Goal: Task Accomplishment & Management: Use online tool/utility

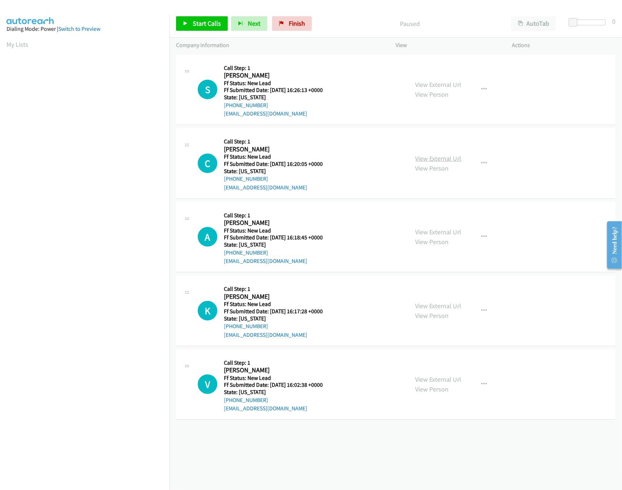
click at [427, 157] on link "View External Url" at bounding box center [438, 158] width 46 height 8
click at [451, 73] on div "View External Url View Person View External Url Email Schedule/Manage Callback …" at bounding box center [470, 89] width 123 height 57
click at [451, 80] on link "View External Url" at bounding box center [438, 84] width 46 height 8
click at [212, 28] on link "Start Calls" at bounding box center [202, 23] width 52 height 14
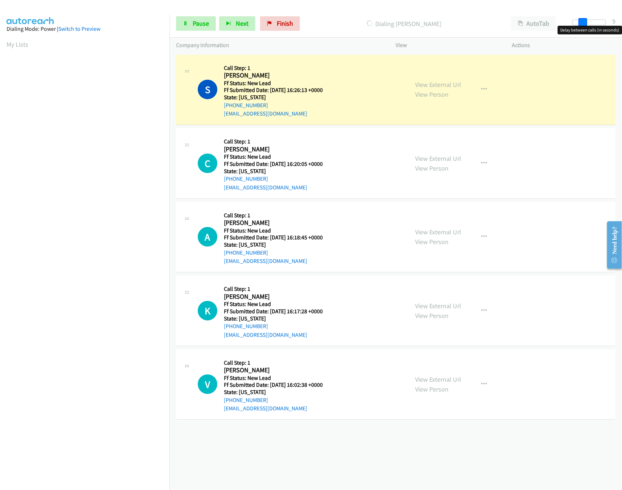
drag, startPoint x: 574, startPoint y: 25, endPoint x: 585, endPoint y: 25, distance: 10.9
click at [585, 25] on span at bounding box center [582, 22] width 9 height 9
click at [434, 306] on link "View External Url" at bounding box center [438, 306] width 46 height 8
click at [446, 232] on link "View External Url" at bounding box center [438, 232] width 46 height 8
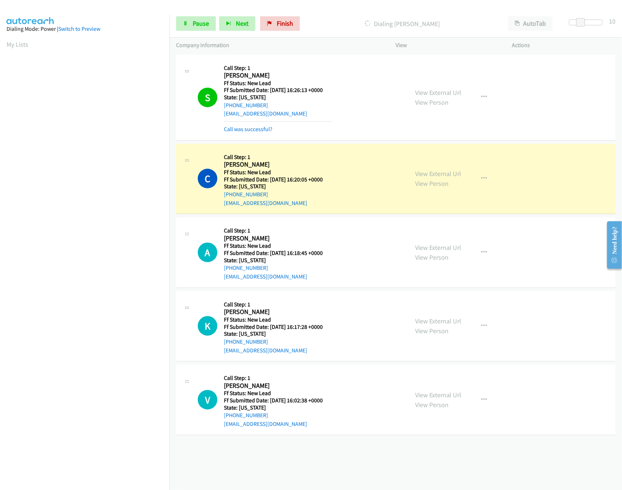
click at [375, 454] on div "+1 415-964-1034 Call failed - Please reload the list and try again The Callbar …" at bounding box center [395, 271] width 452 height 437
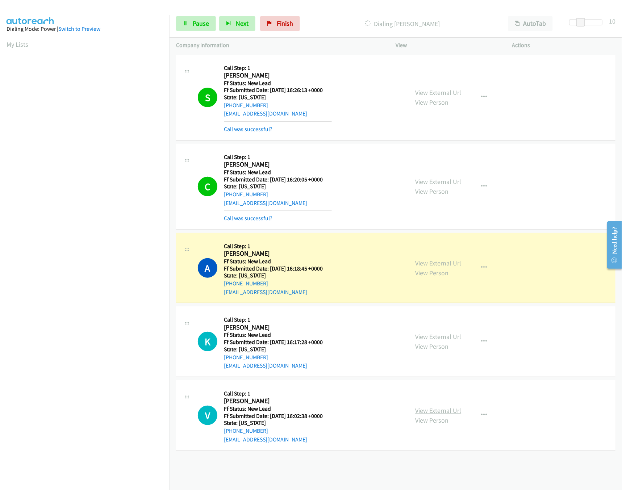
click at [430, 410] on link "View External Url" at bounding box center [438, 410] width 46 height 8
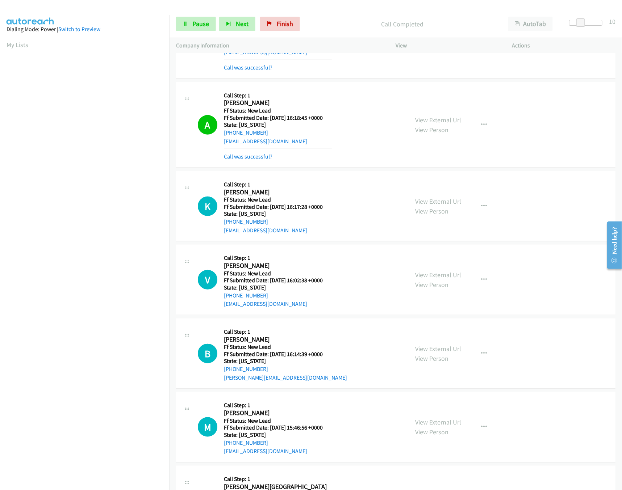
scroll to position [212, 0]
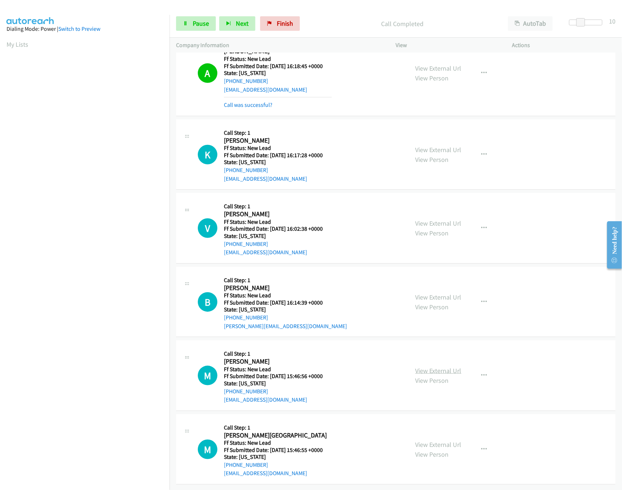
click at [433, 366] on link "View External Url" at bounding box center [438, 370] width 46 height 8
click at [453, 281] on div "View External Url View Person View External Url Email Schedule/Manage Callback …" at bounding box center [470, 301] width 123 height 57
click at [453, 293] on link "View External Url" at bounding box center [438, 297] width 46 height 8
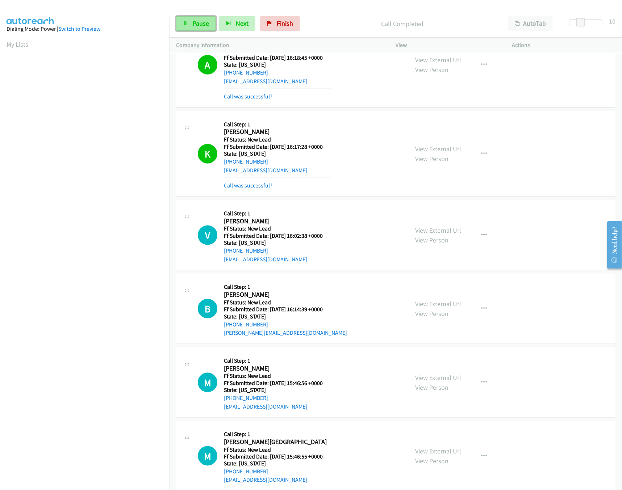
click at [189, 21] on link "Pause" at bounding box center [196, 23] width 40 height 14
click at [244, 190] on div "Call was successful?" at bounding box center [278, 185] width 108 height 9
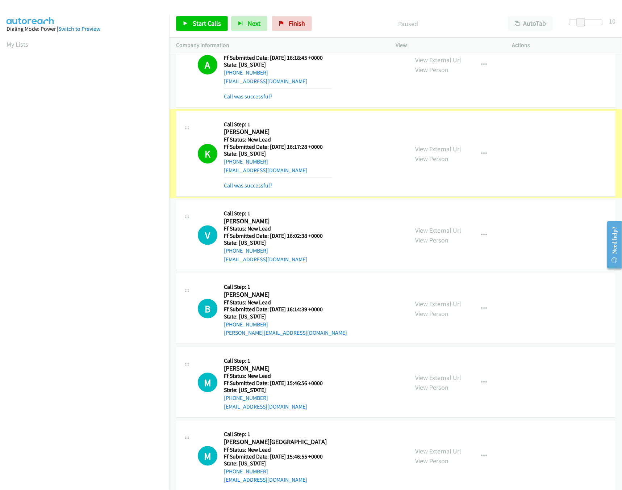
click at [250, 187] on link "Call was successful?" at bounding box center [248, 185] width 49 height 7
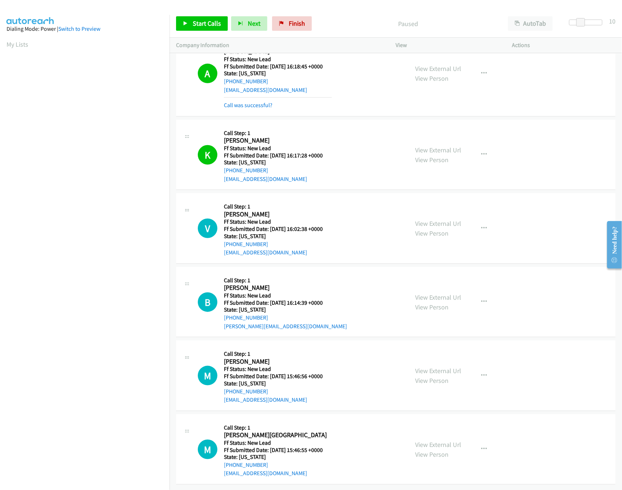
click at [349, 8] on div at bounding box center [307, 14] width 615 height 28
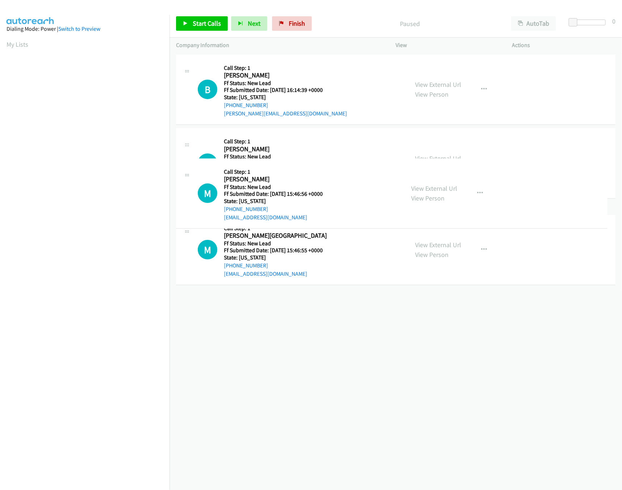
drag, startPoint x: 258, startPoint y: 240, endPoint x: 304, endPoint y: 186, distance: 71.2
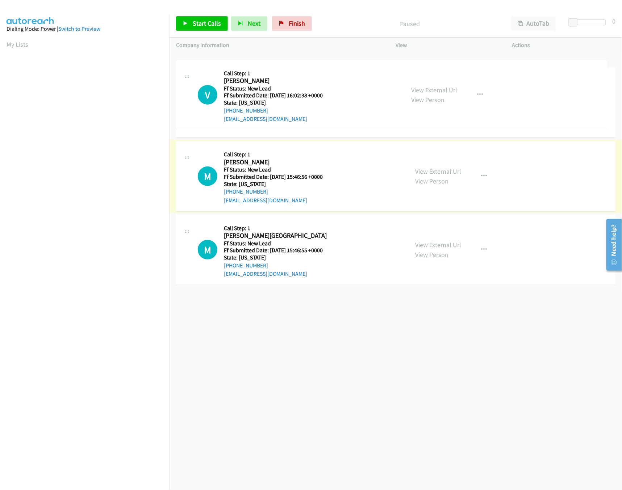
drag, startPoint x: 326, startPoint y: 157, endPoint x: 328, endPoint y: 44, distance: 113.0
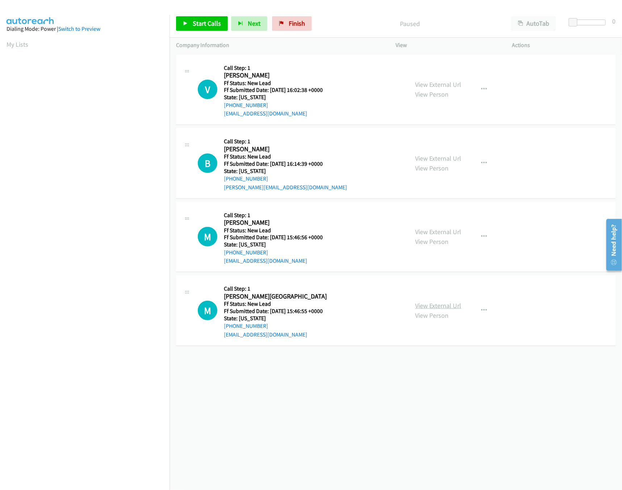
click at [456, 303] on link "View External Url" at bounding box center [438, 306] width 46 height 8
click at [212, 22] on span "Start Calls" at bounding box center [207, 23] width 28 height 8
click at [334, 12] on div "Start Calls Pause Next Finish Started AutoTab AutoTab 0" at bounding box center [395, 24] width 452 height 28
drag, startPoint x: 572, startPoint y: 23, endPoint x: 579, endPoint y: 23, distance: 7.2
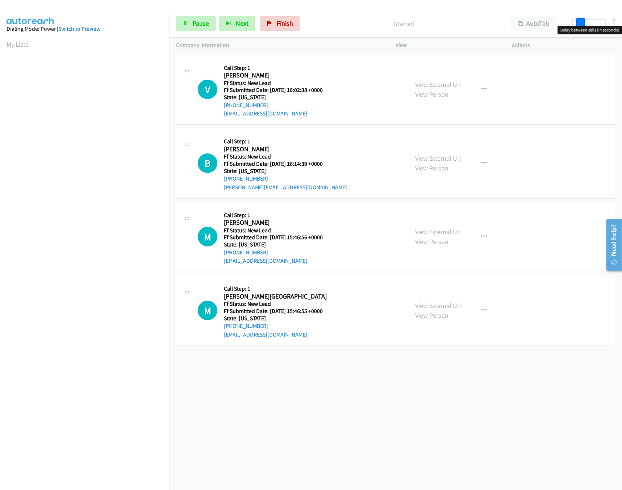
click at [579, 23] on span at bounding box center [580, 22] width 9 height 9
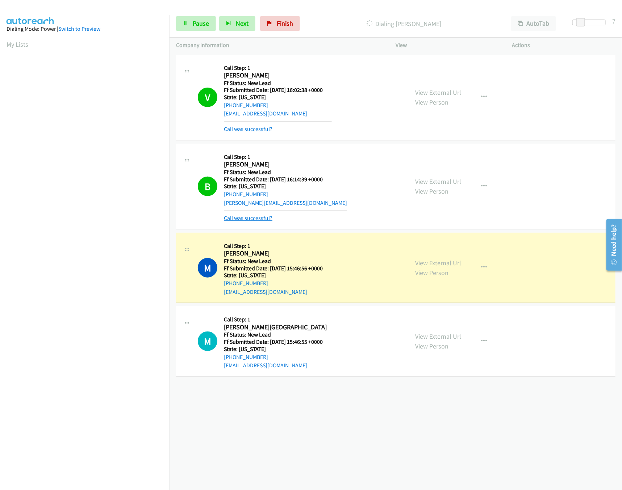
click at [263, 218] on link "Call was successful?" at bounding box center [248, 218] width 49 height 7
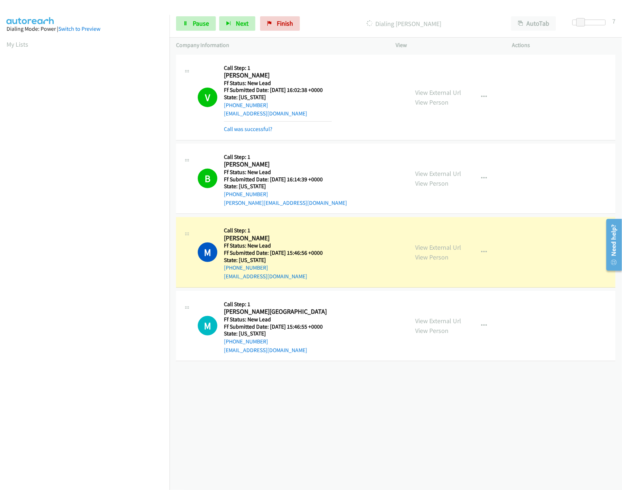
click at [289, 404] on div "+1 415-964-1034 Call failed - Please reload the list and try again The Callbar …" at bounding box center [395, 271] width 452 height 437
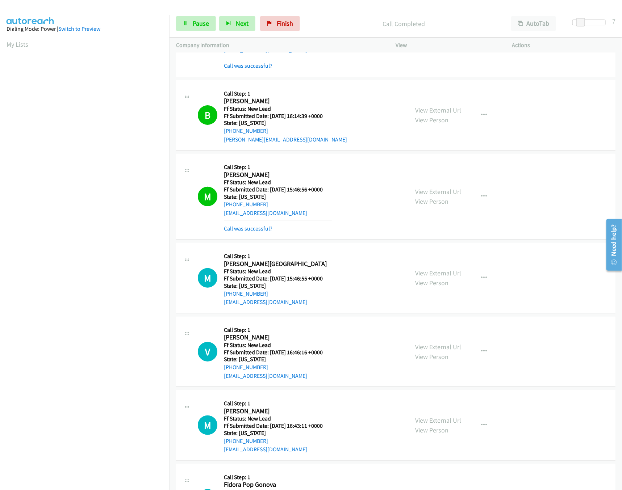
scroll to position [122, 0]
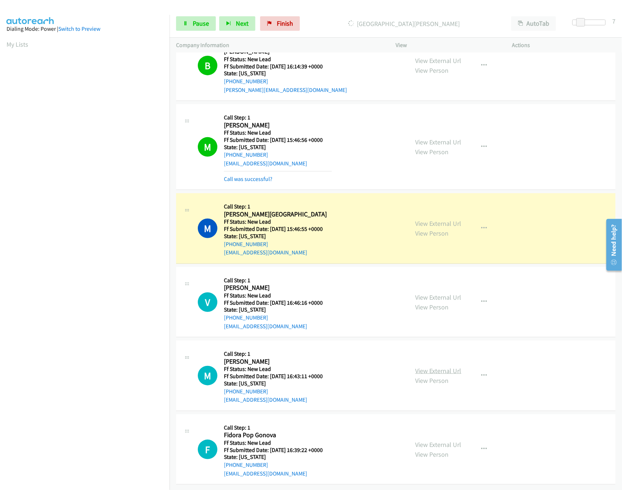
click at [418, 367] on link "View External Url" at bounding box center [438, 371] width 46 height 8
click at [439, 293] on link "View External Url" at bounding box center [438, 297] width 46 height 8
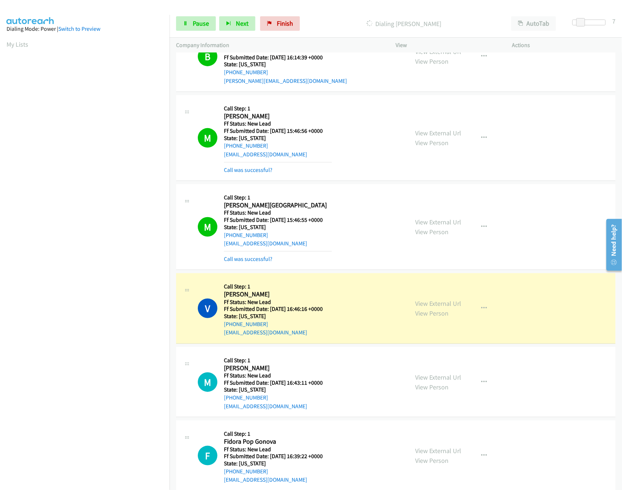
scroll to position [138, 0]
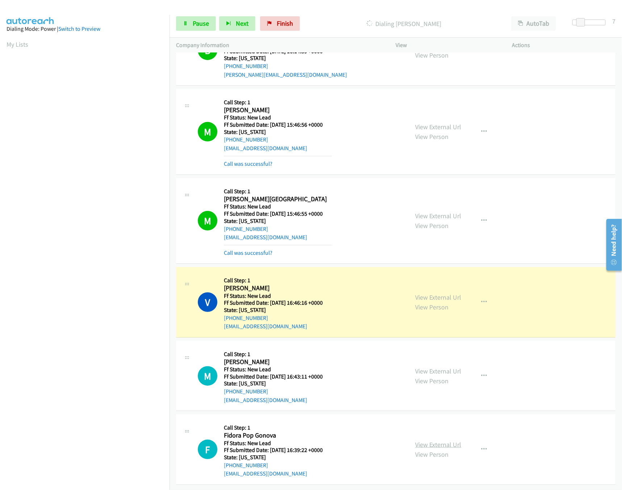
click at [441, 441] on link "View External Url" at bounding box center [438, 445] width 46 height 8
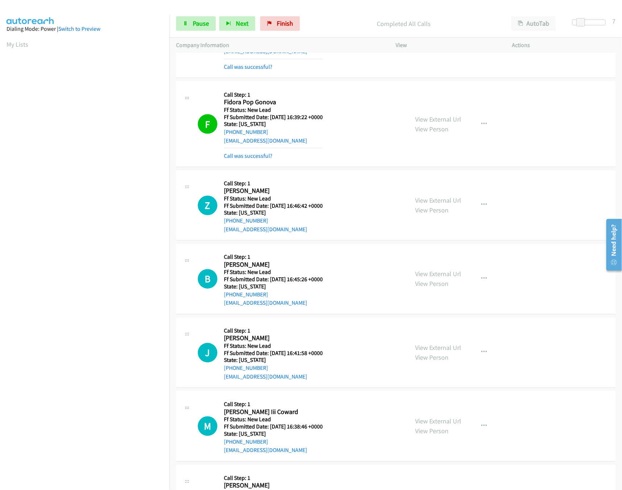
scroll to position [554, 0]
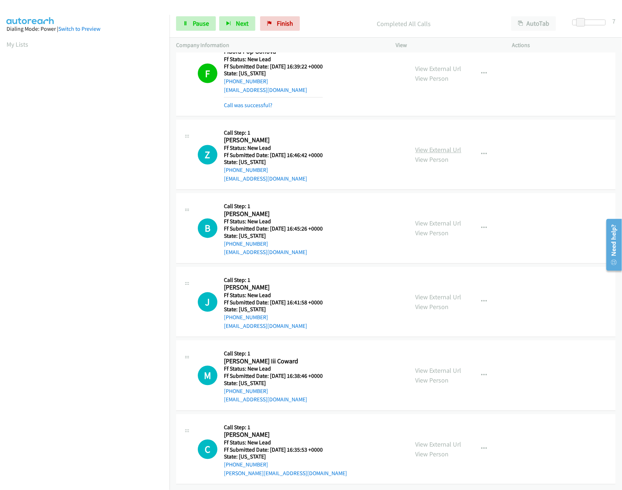
click at [439, 146] on link "View External Url" at bounding box center [438, 150] width 46 height 8
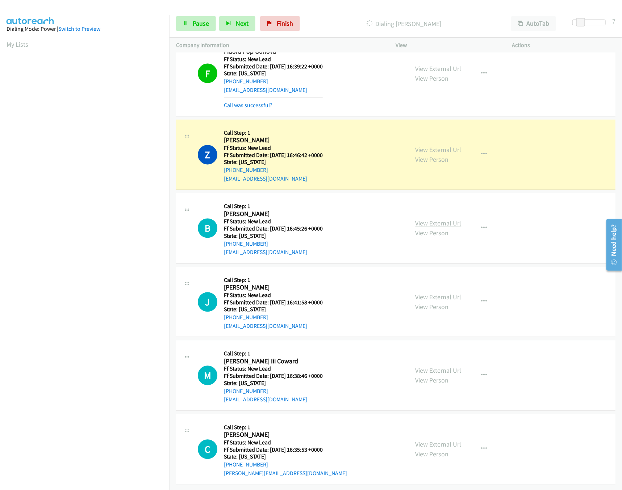
click at [428, 219] on link "View External Url" at bounding box center [438, 223] width 46 height 8
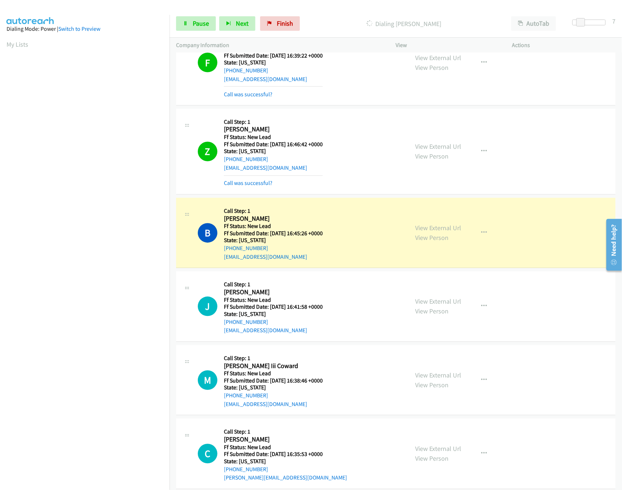
drag, startPoint x: 424, startPoint y: 302, endPoint x: 408, endPoint y: 293, distance: 18.3
click at [424, 302] on link "View External Url" at bounding box center [438, 302] width 46 height 8
click at [431, 377] on link "View External Url" at bounding box center [438, 375] width 46 height 8
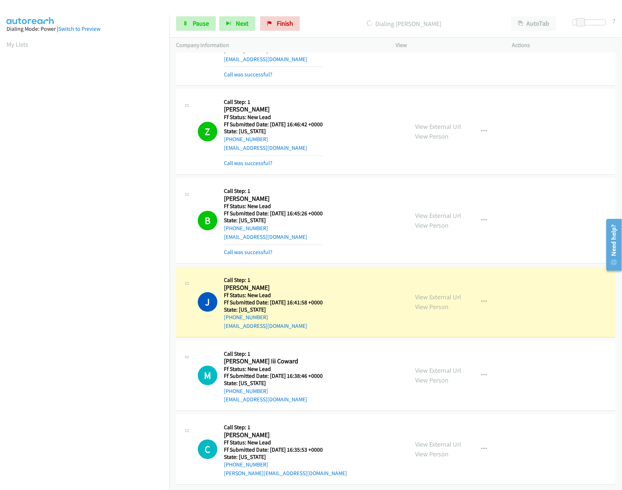
scroll to position [585, 0]
click at [438, 441] on link "View External Url" at bounding box center [438, 445] width 46 height 8
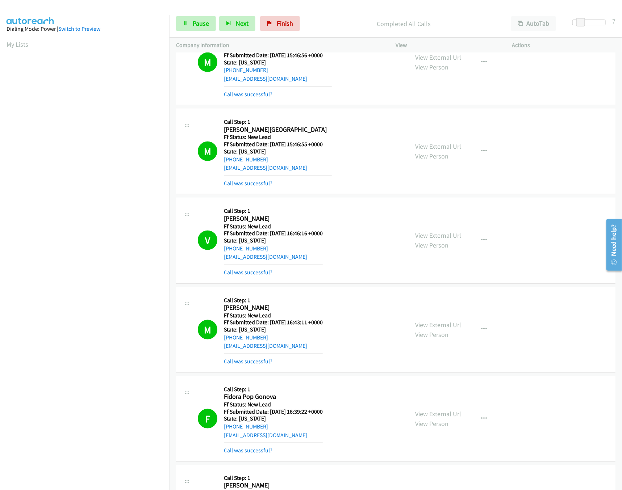
scroll to position [0, 0]
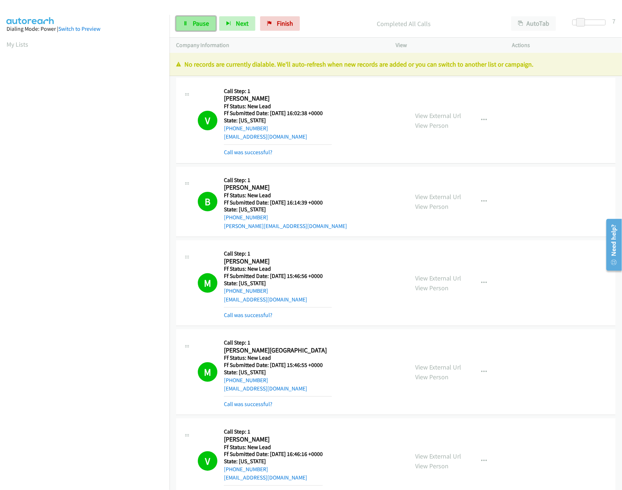
click at [203, 22] on span "Pause" at bounding box center [201, 23] width 16 height 8
click at [288, 30] on link "Finish" at bounding box center [292, 23] width 40 height 14
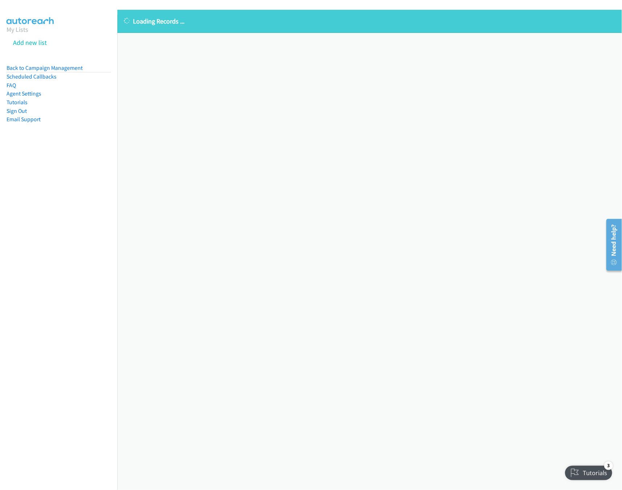
click at [403, 277] on div "Loading Records ... Sorry, something went wrong please try again." at bounding box center [369, 250] width 504 height 480
click at [51, 64] on link "Back to Campaign Management" at bounding box center [45, 67] width 76 height 7
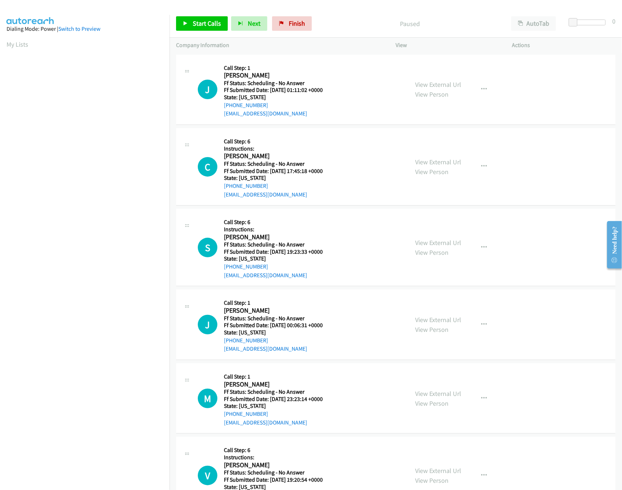
scroll to position [0, 3]
click at [213, 26] on span "Start Calls" at bounding box center [207, 23] width 28 height 8
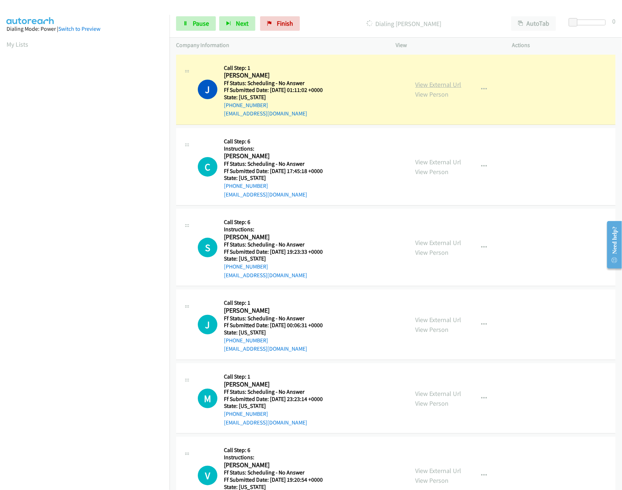
click at [445, 80] on link "View External Url" at bounding box center [438, 84] width 46 height 8
click at [437, 163] on link "View External Url" at bounding box center [438, 162] width 46 height 8
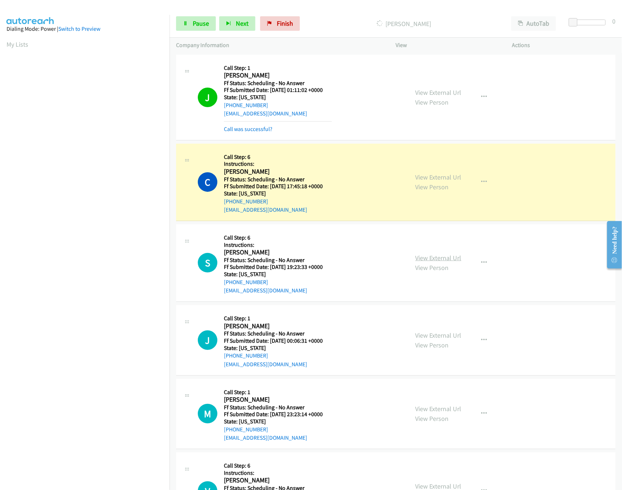
click at [432, 260] on link "View External Url" at bounding box center [438, 258] width 46 height 8
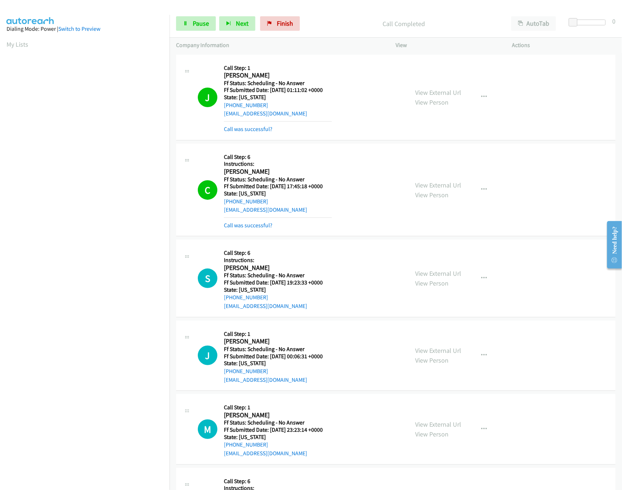
scroll to position [72, 0]
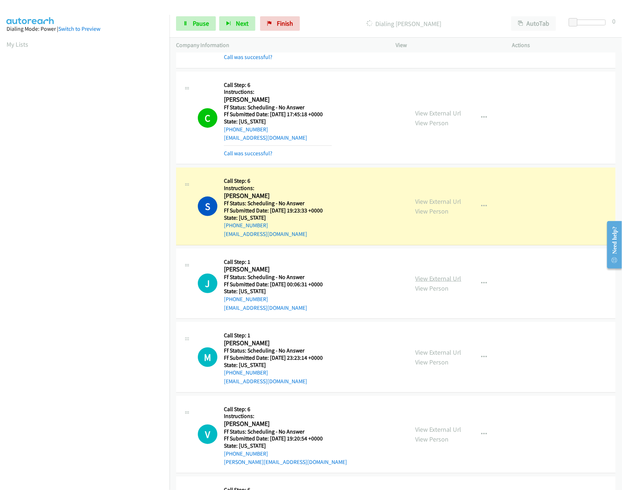
click at [429, 279] on link "View External Url" at bounding box center [438, 278] width 46 height 8
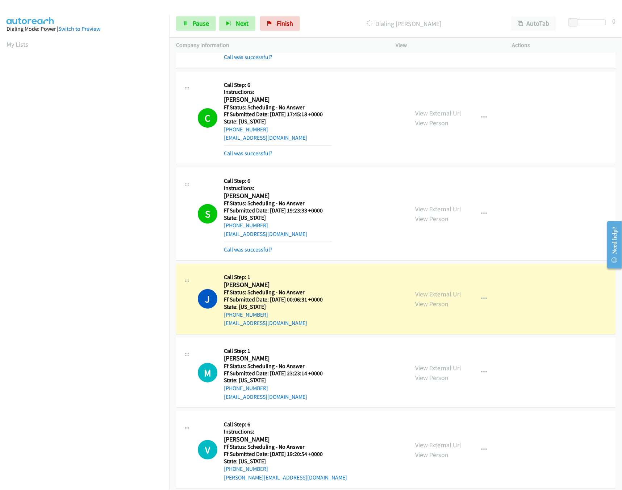
scroll to position [217, 0]
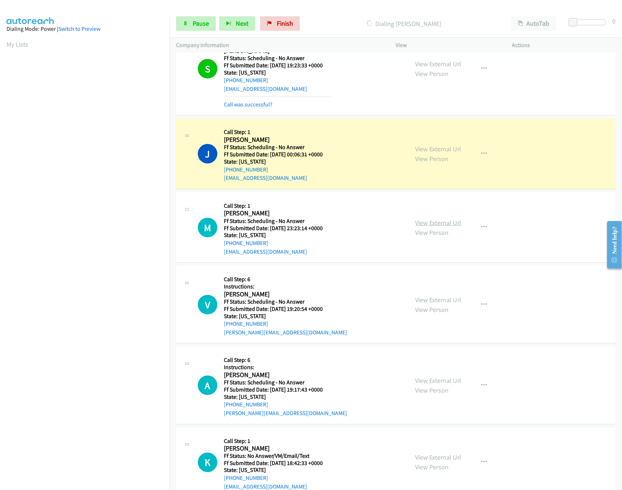
click at [427, 221] on link "View External Url" at bounding box center [438, 223] width 46 height 8
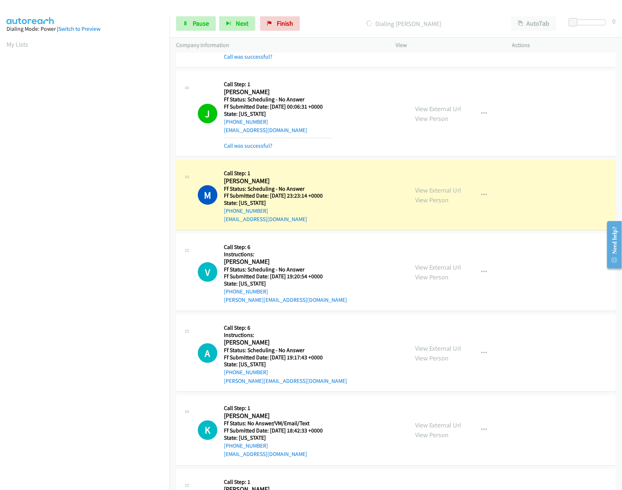
scroll to position [289, 0]
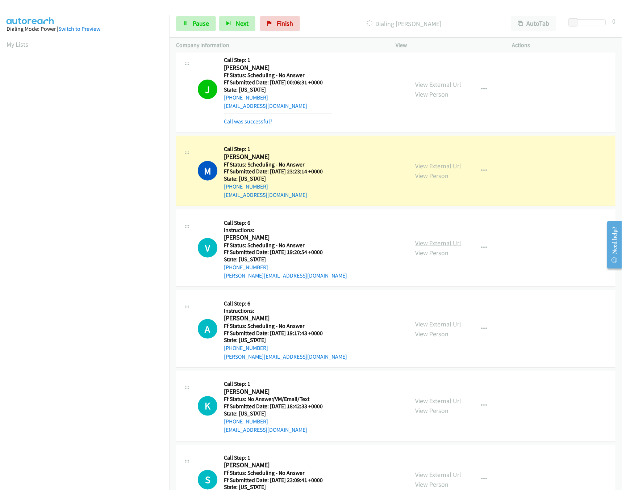
click at [431, 247] on link "View External Url" at bounding box center [438, 243] width 46 height 8
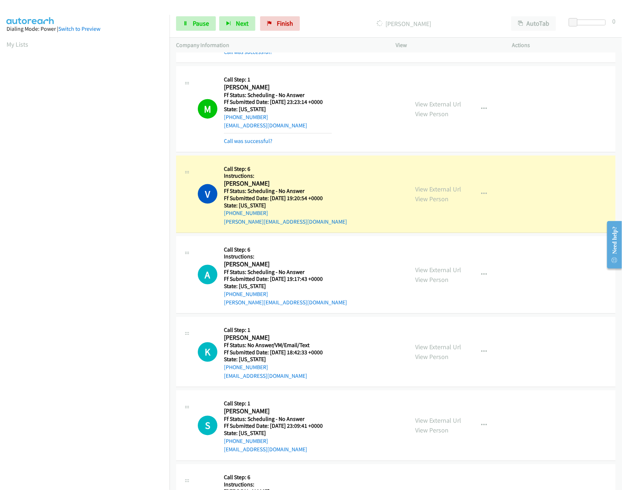
scroll to position [434, 0]
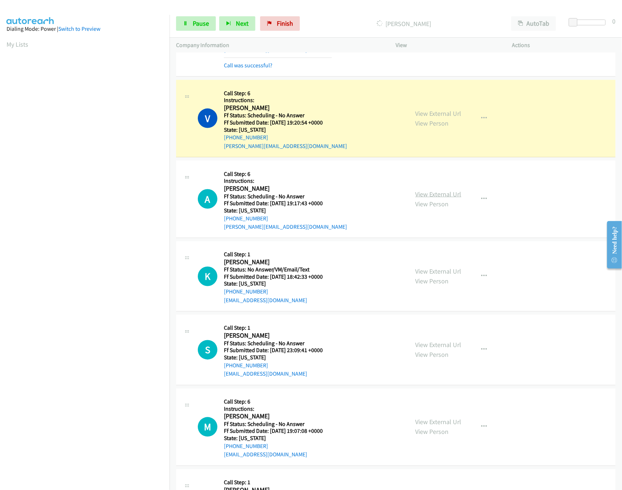
click at [450, 193] on link "View External Url" at bounding box center [438, 194] width 46 height 8
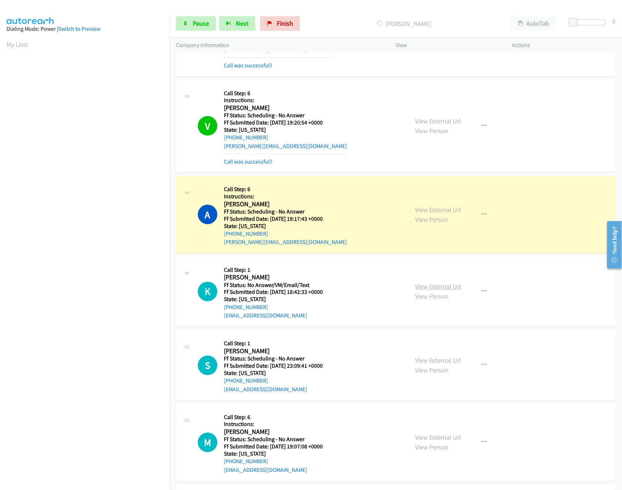
click at [435, 290] on link "View External Url" at bounding box center [438, 287] width 46 height 8
click at [200, 26] on span "Pause" at bounding box center [201, 23] width 16 height 8
click at [450, 285] on link "View External Url" at bounding box center [438, 287] width 46 height 8
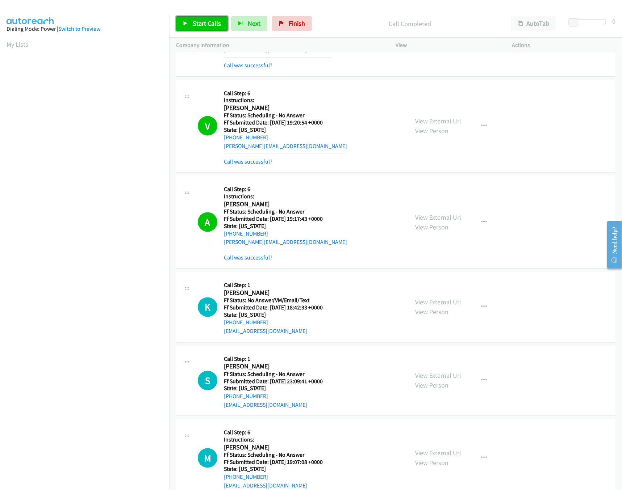
click at [200, 23] on span "Start Calls" at bounding box center [207, 23] width 28 height 8
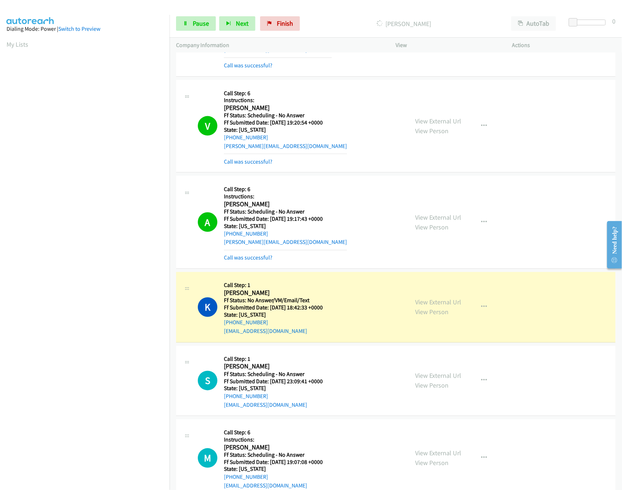
scroll to position [579, 0]
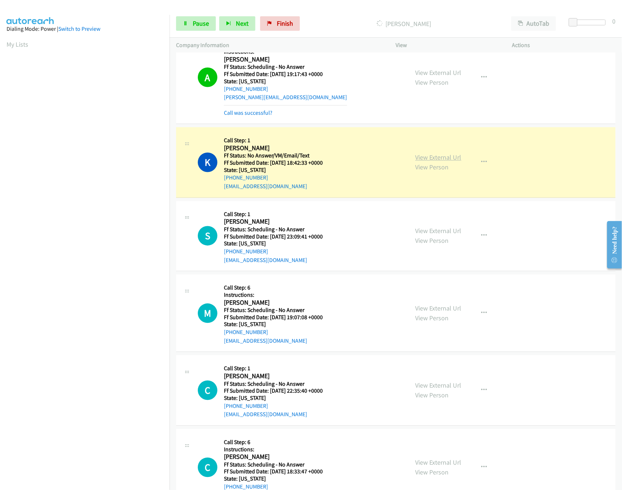
click at [436, 161] on link "View External Url" at bounding box center [438, 157] width 46 height 8
click at [446, 235] on link "View External Url" at bounding box center [438, 231] width 46 height 8
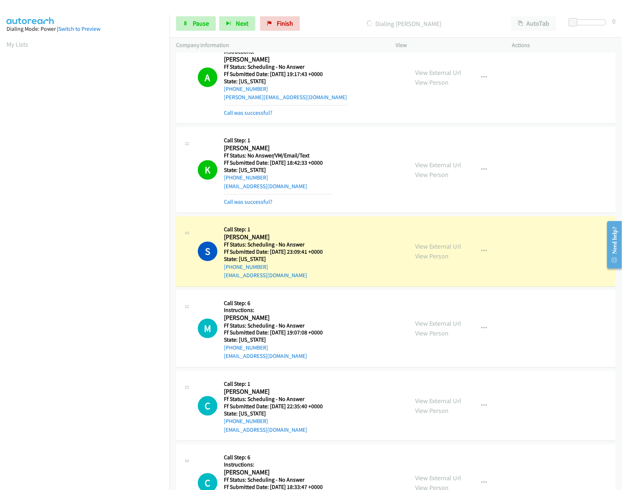
click at [444, 331] on div "View External Url View Person" at bounding box center [438, 329] width 46 height 20
click at [450, 327] on link "View External Url" at bounding box center [438, 324] width 46 height 8
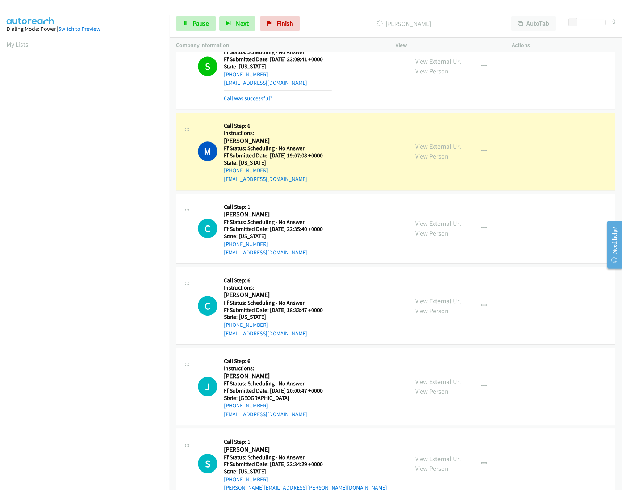
scroll to position [796, 0]
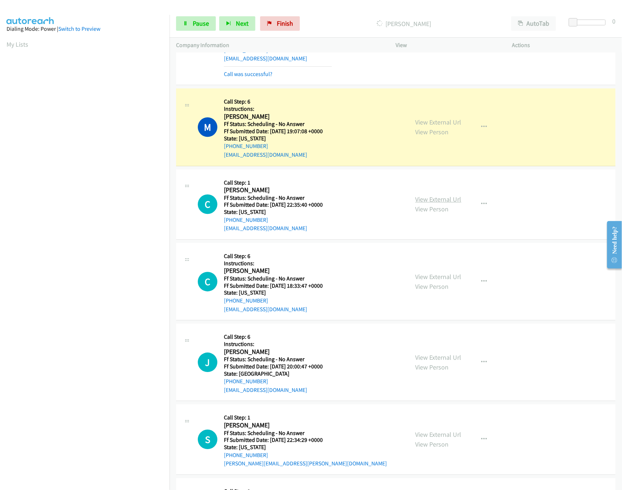
click at [440, 201] on link "View External Url" at bounding box center [438, 199] width 46 height 8
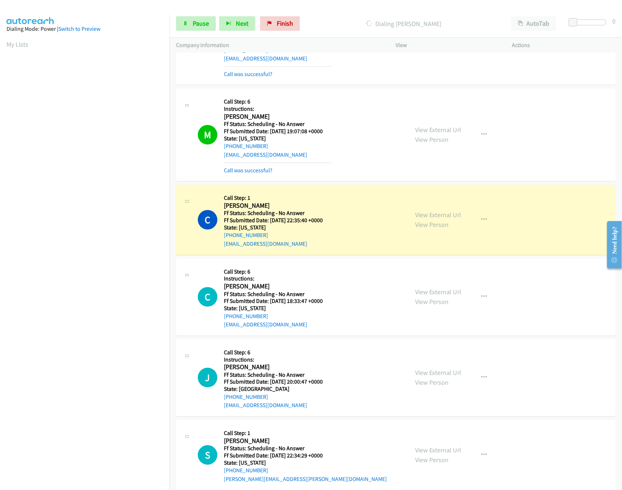
scroll to position [869, 0]
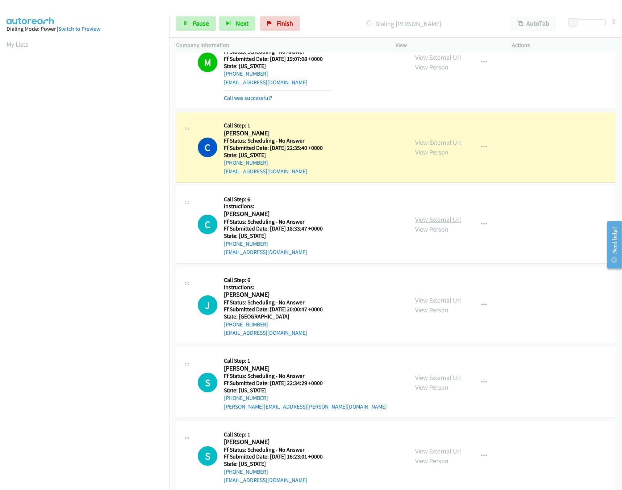
click at [433, 224] on link "View External Url" at bounding box center [438, 219] width 46 height 8
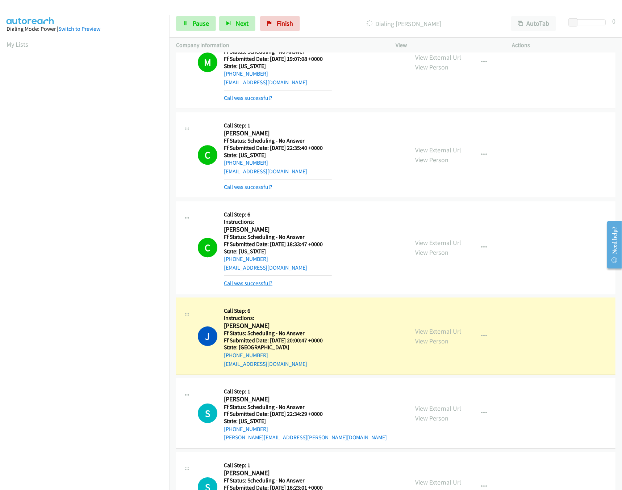
click at [249, 287] on link "Call was successful?" at bounding box center [248, 283] width 49 height 7
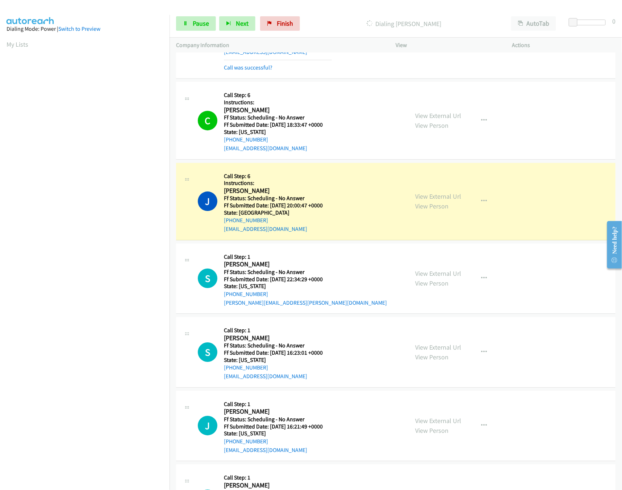
scroll to position [1014, 0]
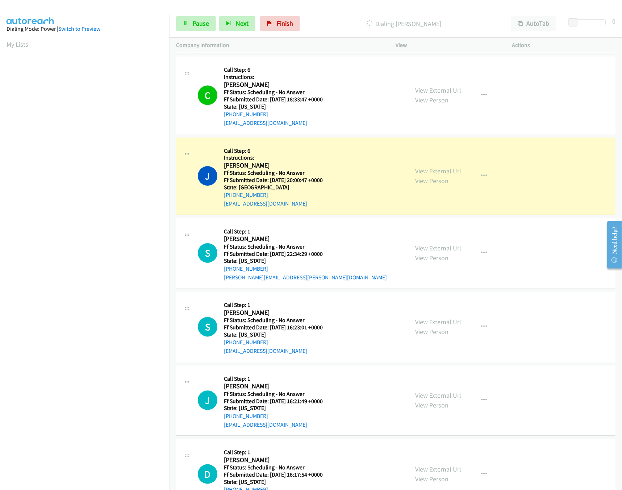
click at [430, 172] on link "View External Url" at bounding box center [438, 171] width 46 height 8
click at [432, 251] on link "View External Url" at bounding box center [438, 248] width 46 height 8
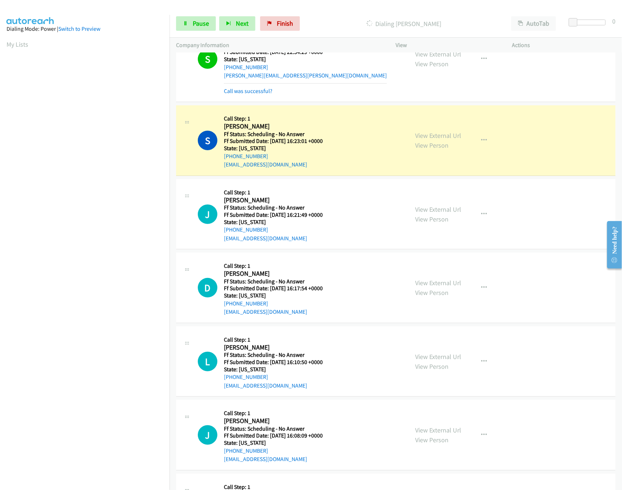
scroll to position [1239, 0]
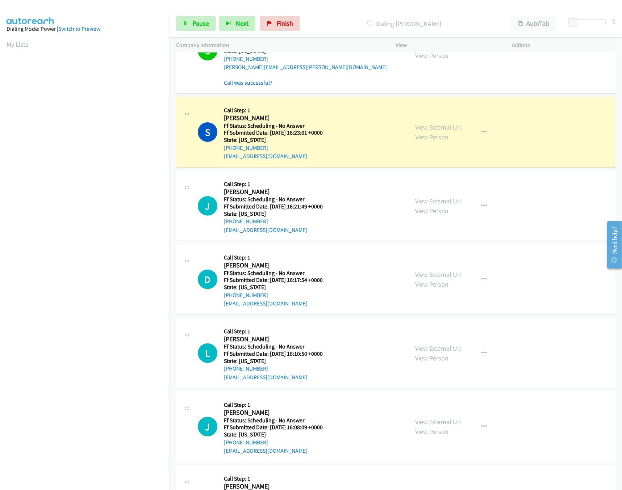
click at [420, 130] on link "View External Url" at bounding box center [438, 127] width 46 height 8
click at [211, 19] on link "Pause" at bounding box center [196, 23] width 40 height 14
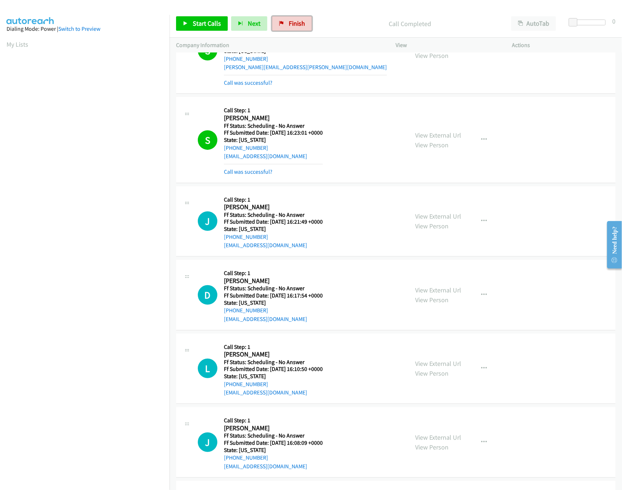
drag, startPoint x: 287, startPoint y: 22, endPoint x: 340, endPoint y: 37, distance: 55.3
click at [289, 22] on span "Finish" at bounding box center [297, 23] width 16 height 8
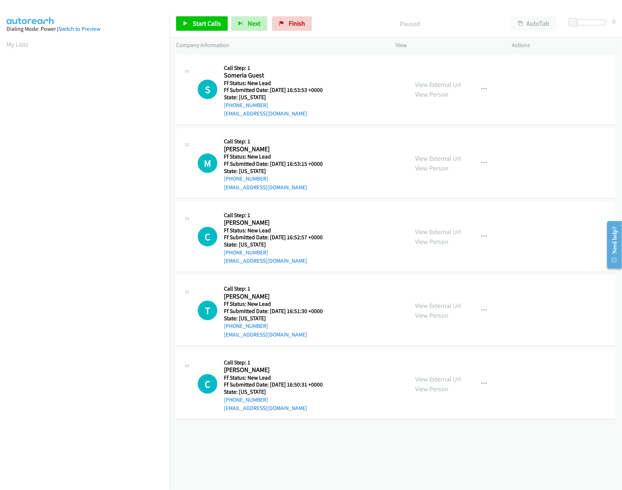
drag, startPoint x: 440, startPoint y: 160, endPoint x: 440, endPoint y: 129, distance: 30.4
click at [440, 160] on link "View External Url" at bounding box center [438, 158] width 46 height 8
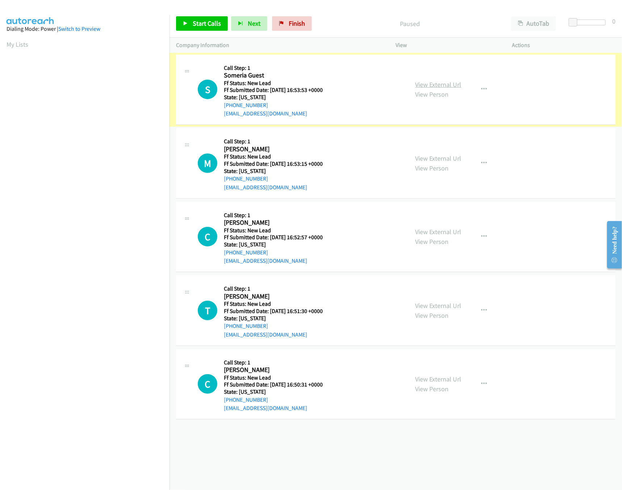
click at [447, 82] on link "View External Url" at bounding box center [438, 84] width 46 height 8
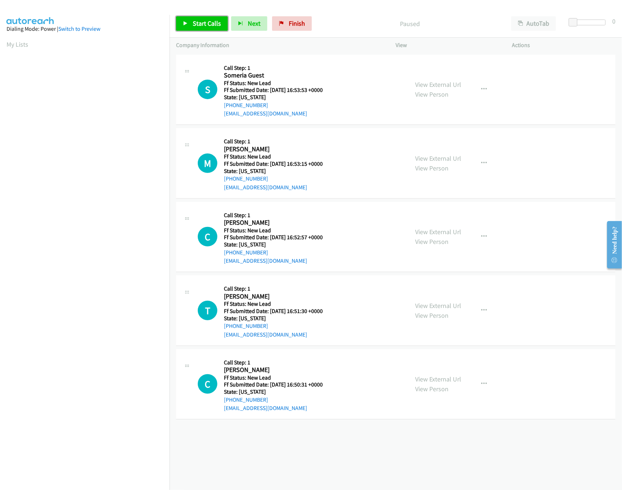
click at [206, 25] on span "Start Calls" at bounding box center [207, 23] width 28 height 8
click at [423, 229] on link "View External Url" at bounding box center [438, 232] width 46 height 8
drag, startPoint x: 574, startPoint y: 20, endPoint x: 584, endPoint y: 20, distance: 9.0
click at [584, 20] on span at bounding box center [581, 22] width 9 height 9
drag, startPoint x: 584, startPoint y: 20, endPoint x: 580, endPoint y: 21, distance: 3.8
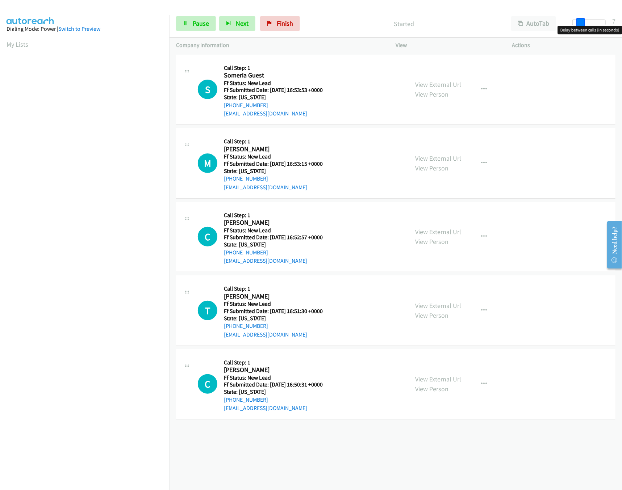
click at [580, 21] on span at bounding box center [580, 22] width 9 height 9
click at [430, 304] on link "View External Url" at bounding box center [438, 306] width 46 height 8
click at [195, 20] on span "Pause" at bounding box center [201, 23] width 16 height 8
click at [480, 84] on button "button" at bounding box center [484, 89] width 20 height 14
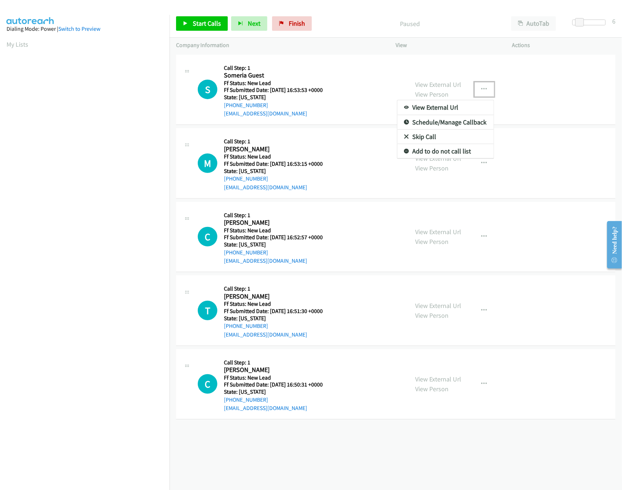
click at [422, 134] on link "Skip Call" at bounding box center [445, 137] width 96 height 14
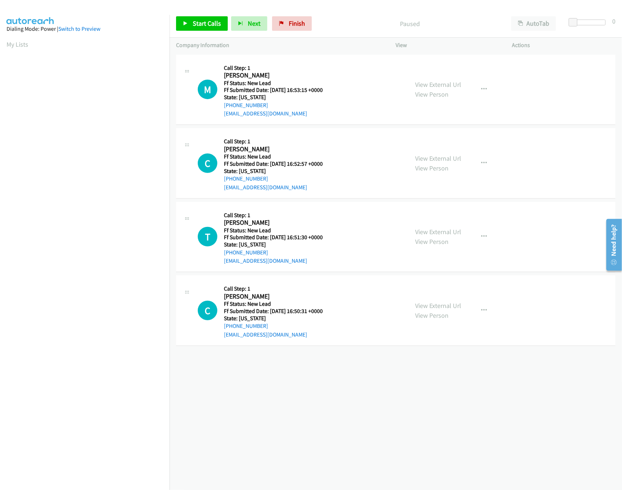
scroll to position [0, 3]
click at [214, 22] on span "Start Calls" at bounding box center [207, 23] width 28 height 8
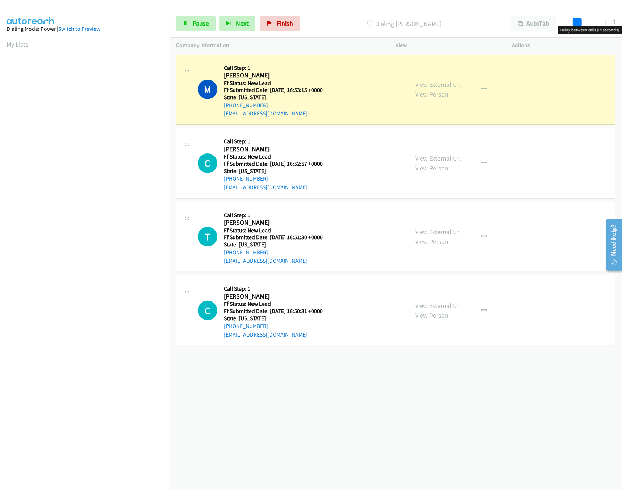
click at [576, 21] on span at bounding box center [577, 22] width 9 height 9
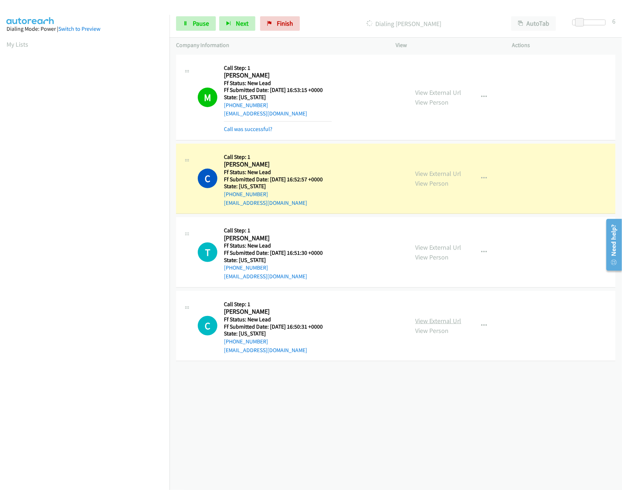
click at [429, 320] on link "View External Url" at bounding box center [438, 321] width 46 height 8
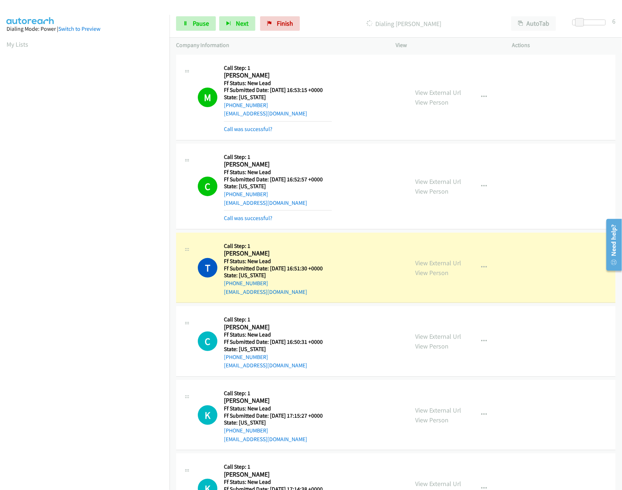
click at [198, 15] on div "Start Calls Pause Next Finish Dialing [PERSON_NAME] AutoTab AutoTab 6" at bounding box center [395, 24] width 452 height 28
click at [601, 21] on div at bounding box center [585, 23] width 33 height 6
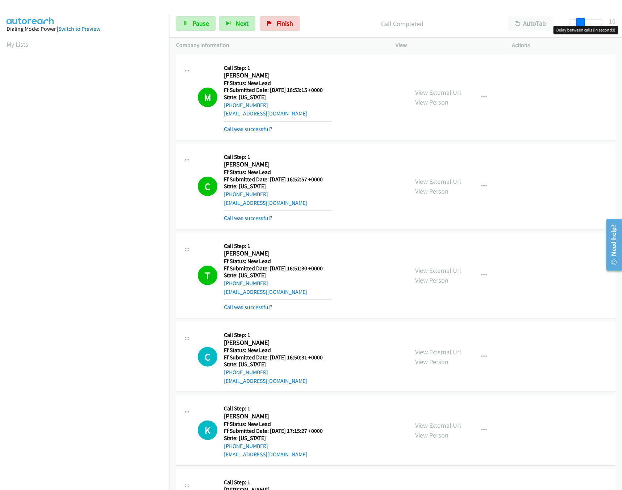
drag, startPoint x: 595, startPoint y: 20, endPoint x: 578, endPoint y: 21, distance: 17.4
click at [578, 21] on span at bounding box center [580, 22] width 9 height 9
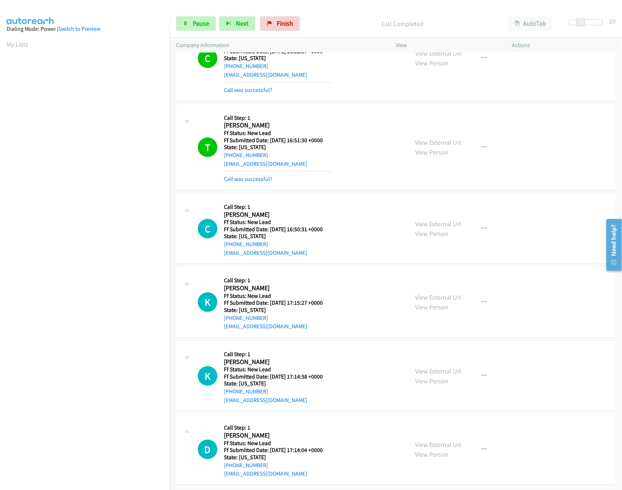
drag, startPoint x: 430, startPoint y: 364, endPoint x: 439, endPoint y: 330, distance: 34.4
click at [430, 367] on link "View External Url" at bounding box center [438, 371] width 46 height 8
click at [437, 293] on link "View External Url" at bounding box center [438, 297] width 46 height 8
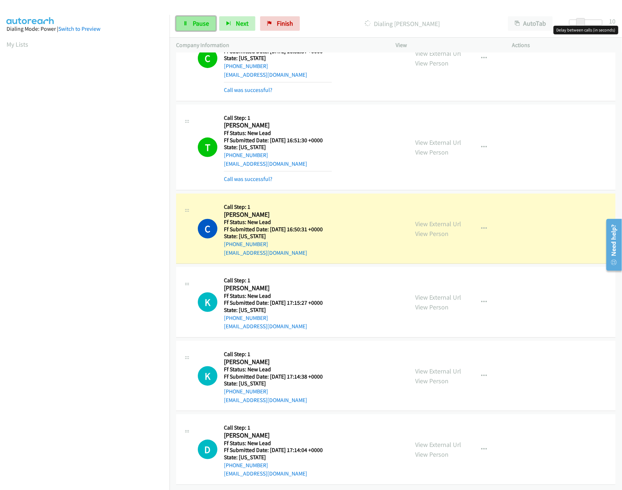
click at [182, 25] on link "Pause" at bounding box center [196, 23] width 40 height 14
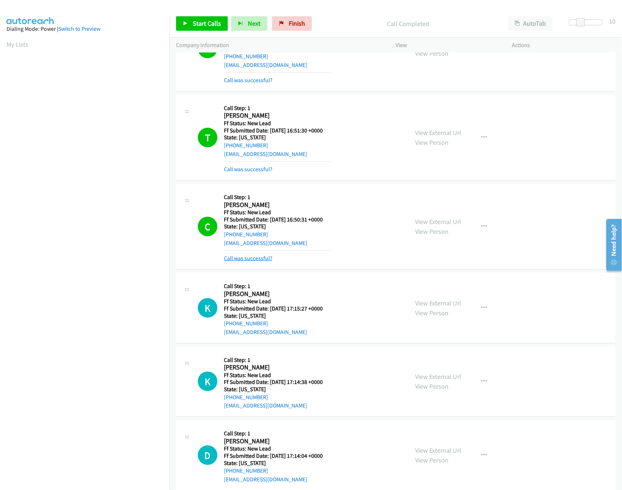
click at [249, 260] on link "Call was successful?" at bounding box center [248, 258] width 49 height 7
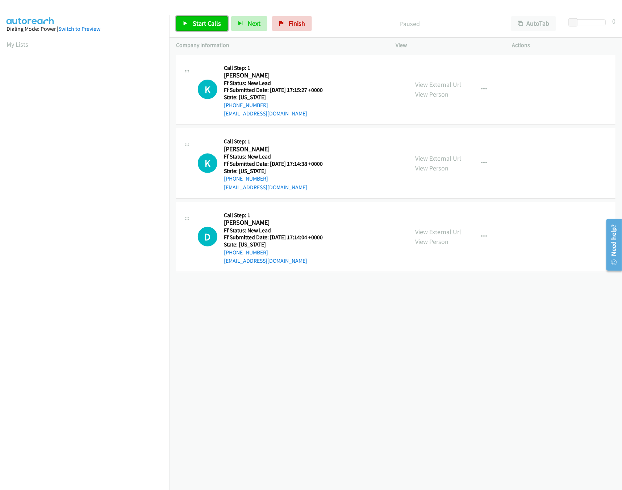
click at [197, 22] on span "Start Calls" at bounding box center [207, 23] width 28 height 8
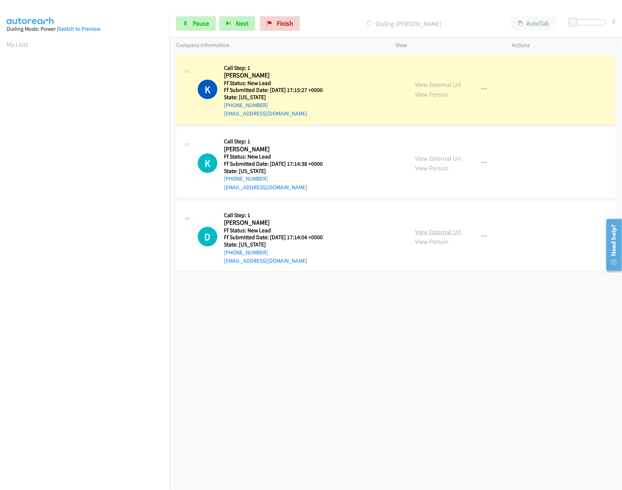
click at [435, 231] on link "View External Url" at bounding box center [438, 232] width 46 height 8
click at [577, 24] on span at bounding box center [579, 22] width 9 height 9
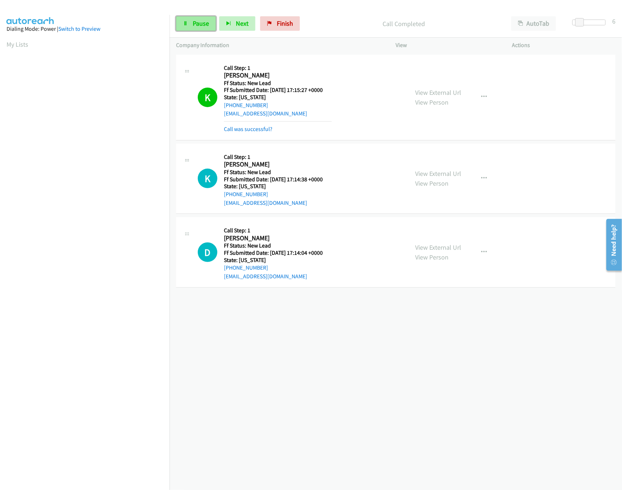
click at [178, 25] on link "Pause" at bounding box center [196, 23] width 40 height 14
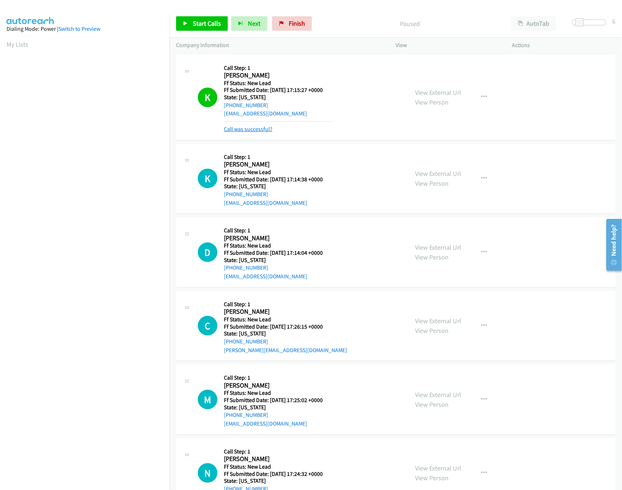
click at [254, 131] on link "Call was successful?" at bounding box center [248, 129] width 49 height 7
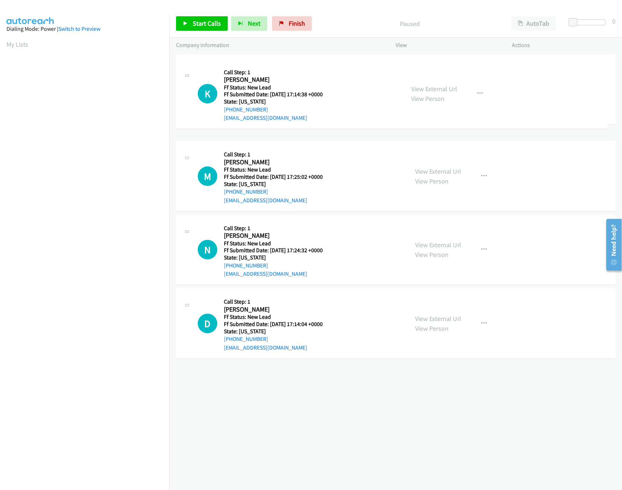
drag, startPoint x: 302, startPoint y: 316, endPoint x: 291, endPoint y: 48, distance: 268.5
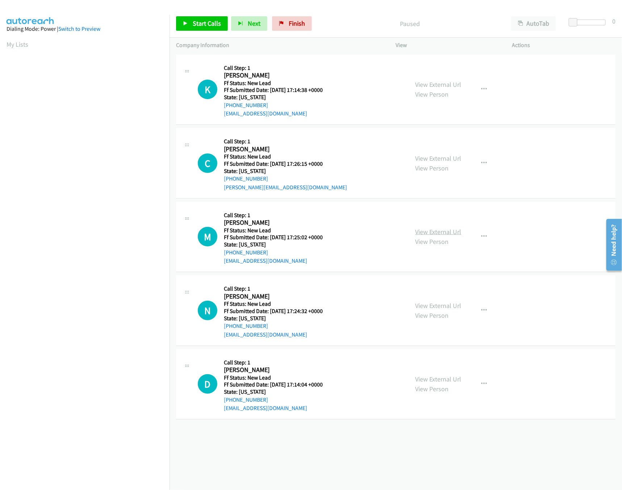
click at [442, 228] on link "View External Url" at bounding box center [438, 232] width 46 height 8
click at [449, 157] on link "View External Url" at bounding box center [438, 158] width 46 height 8
click at [209, 21] on span "Start Calls" at bounding box center [207, 23] width 28 height 8
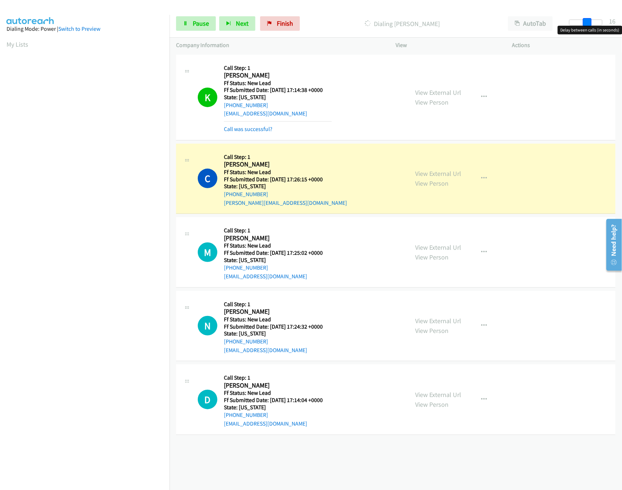
click at [590, 22] on div at bounding box center [585, 23] width 33 height 6
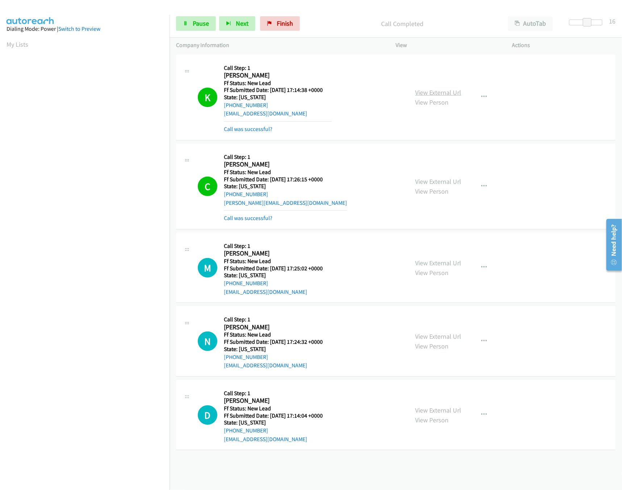
click at [439, 89] on link "View External Url" at bounding box center [438, 92] width 46 height 8
click at [252, 128] on link "Call was successful?" at bounding box center [248, 129] width 49 height 7
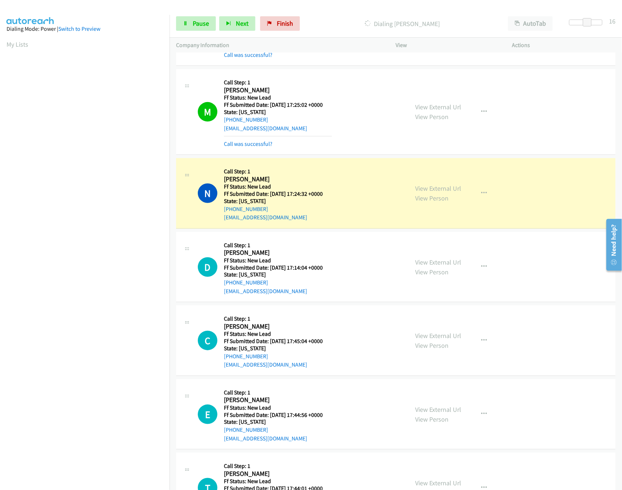
scroll to position [196, 0]
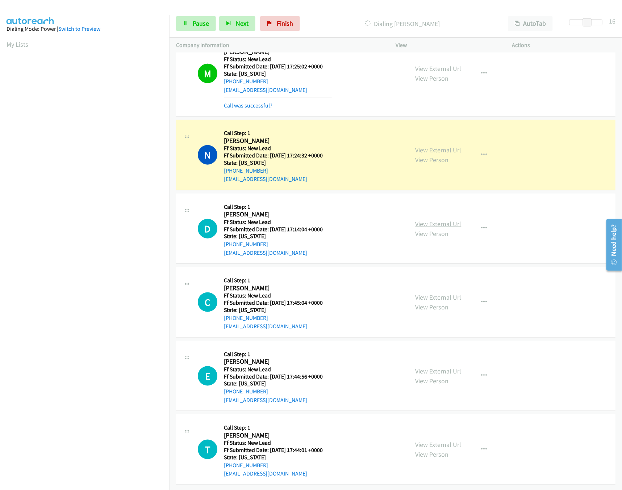
click at [439, 220] on link "View External Url" at bounding box center [438, 224] width 46 height 8
click at [451, 146] on link "View External Url" at bounding box center [438, 150] width 46 height 8
drag, startPoint x: 588, startPoint y: 22, endPoint x: 623, endPoint y: 20, distance: 35.2
click at [621, 20] on html "Start Calls Pause Next Finish Dialing Nicholas Hopkins AutoTab AutoTab 16 Compa…" at bounding box center [311, 17] width 622 height 34
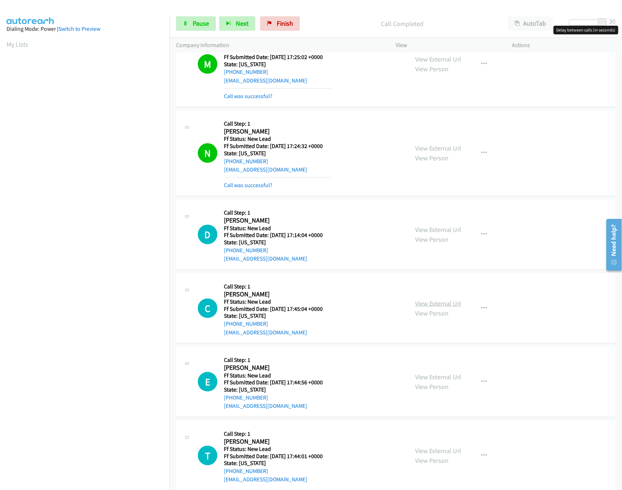
click at [440, 304] on link "View External Url" at bounding box center [438, 303] width 46 height 8
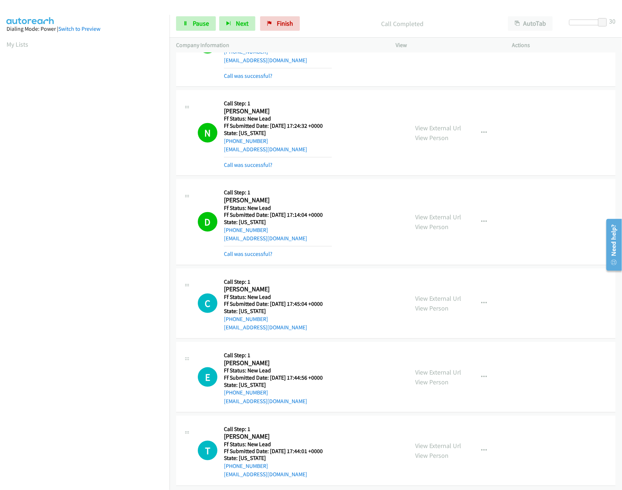
scroll to position [227, 0]
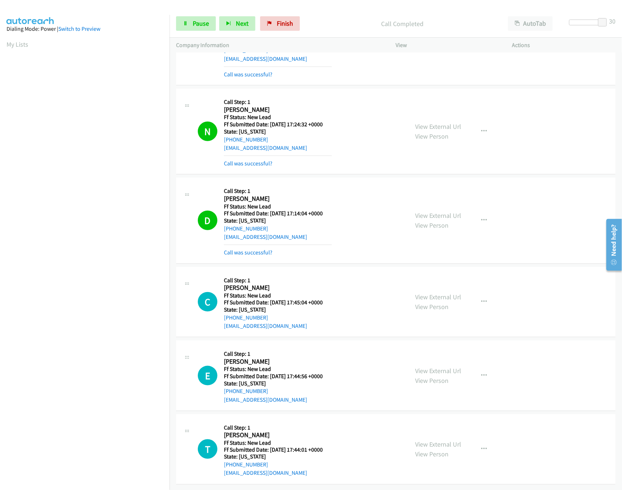
drag, startPoint x: 433, startPoint y: 432, endPoint x: 434, endPoint y: 415, distance: 17.4
click at [433, 440] on link "View External Url" at bounding box center [438, 444] width 46 height 8
click at [447, 367] on link "View External Url" at bounding box center [438, 371] width 46 height 8
drag, startPoint x: 604, startPoint y: 20, endPoint x: 580, endPoint y: 20, distance: 23.5
click at [580, 20] on span at bounding box center [582, 22] width 9 height 9
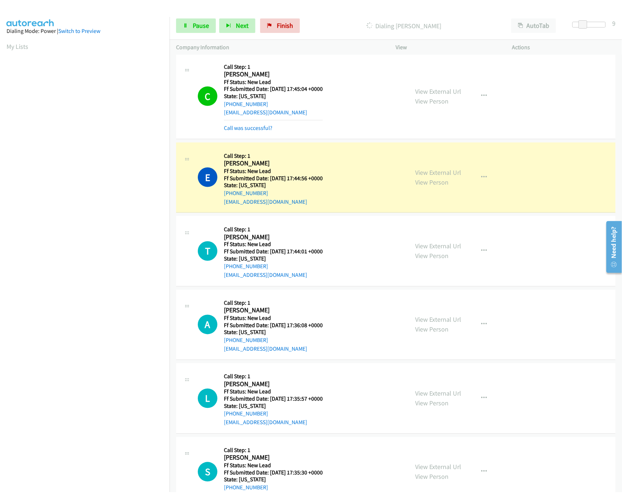
scroll to position [464, 0]
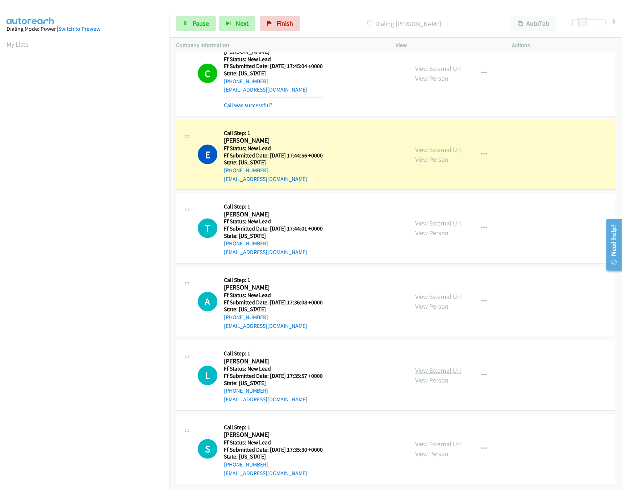
click at [422, 367] on link "View External Url" at bounding box center [438, 371] width 46 height 8
click at [433, 293] on link "View External Url" at bounding box center [438, 297] width 46 height 8
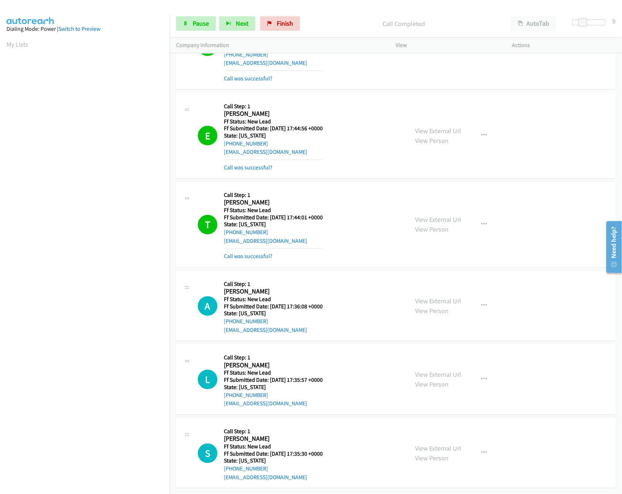
scroll to position [493, 0]
click at [431, 445] on link "View External Url" at bounding box center [438, 449] width 46 height 8
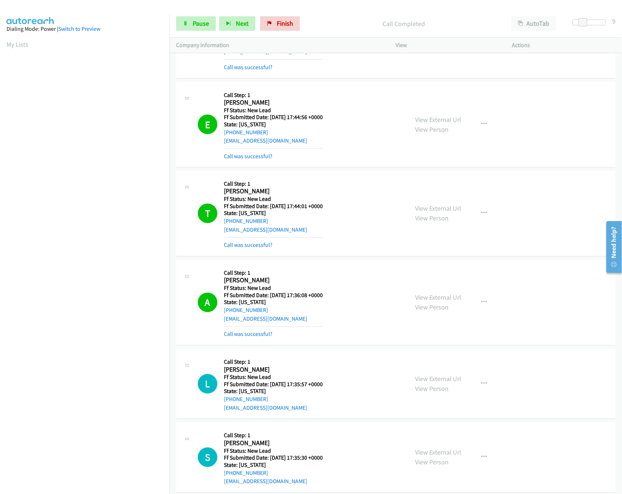
scroll to position [730, 0]
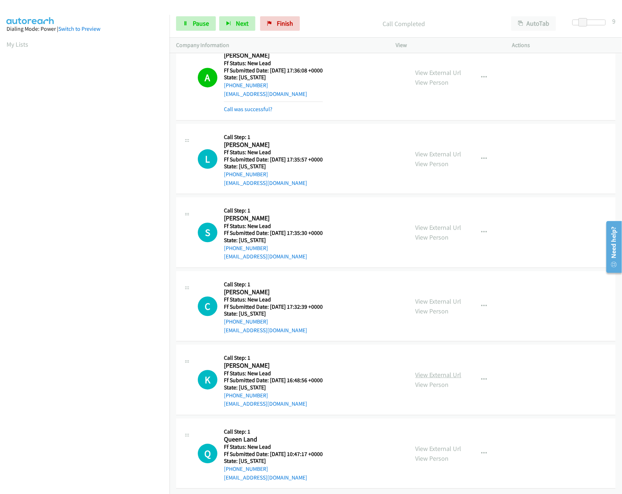
click at [438, 371] on link "View External Url" at bounding box center [438, 375] width 46 height 8
click at [445, 297] on link "View External Url" at bounding box center [438, 301] width 46 height 8
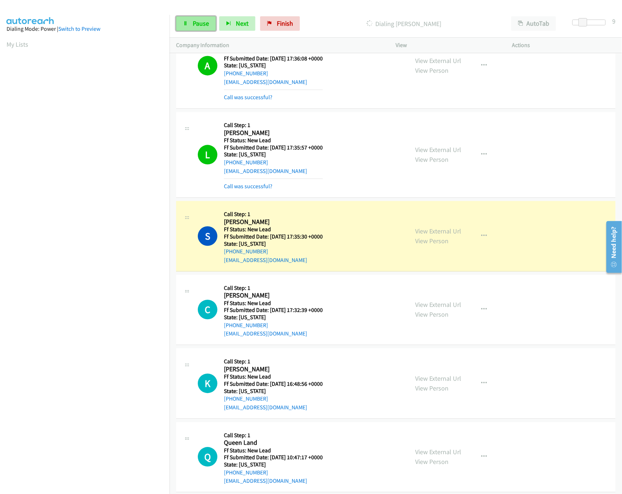
click at [185, 26] on link "Pause" at bounding box center [196, 23] width 40 height 14
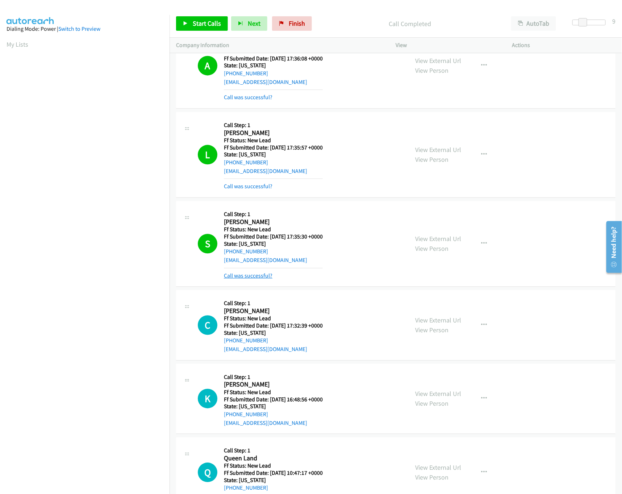
click at [252, 279] on link "Call was successful?" at bounding box center [248, 275] width 49 height 7
click at [258, 275] on link "Call was successful?" at bounding box center [248, 275] width 49 height 7
click at [257, 279] on link "Call was successful?" at bounding box center [248, 275] width 49 height 7
click at [237, 274] on mb0 "Call was successful?" at bounding box center [273, 274] width 99 height 12
click at [237, 280] on div "Call was successful?" at bounding box center [273, 275] width 99 height 9
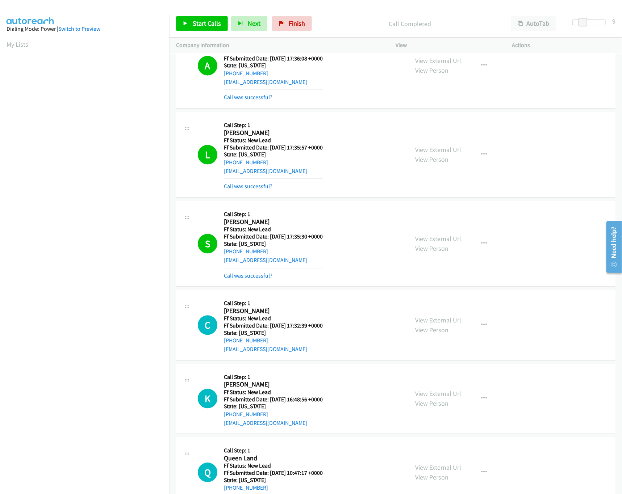
click at [237, 280] on div "Call was successful?" at bounding box center [273, 275] width 99 height 9
click at [237, 278] on link "Call was successful?" at bounding box center [248, 275] width 49 height 7
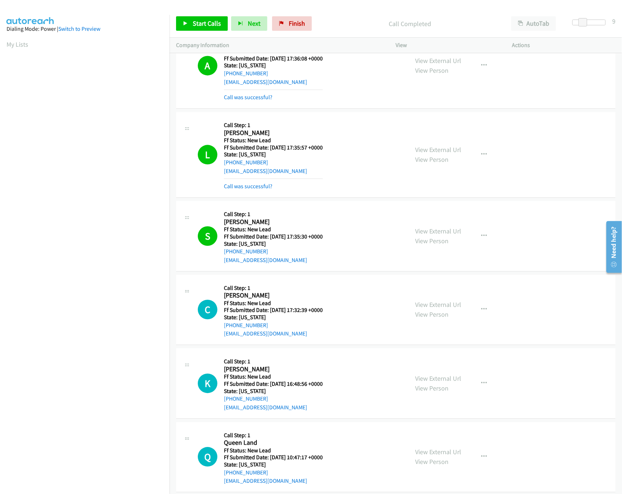
click at [237, 278] on div "C Callback Scheduled Call Step: 1 Casey Mc Dermott America/Los_Angeles Ff Statu…" at bounding box center [395, 310] width 439 height 71
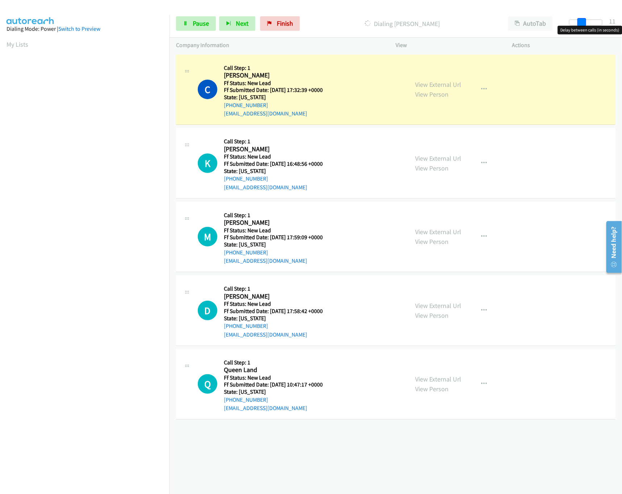
drag, startPoint x: 573, startPoint y: 24, endPoint x: 582, endPoint y: 24, distance: 8.7
click at [582, 24] on span at bounding box center [581, 22] width 9 height 9
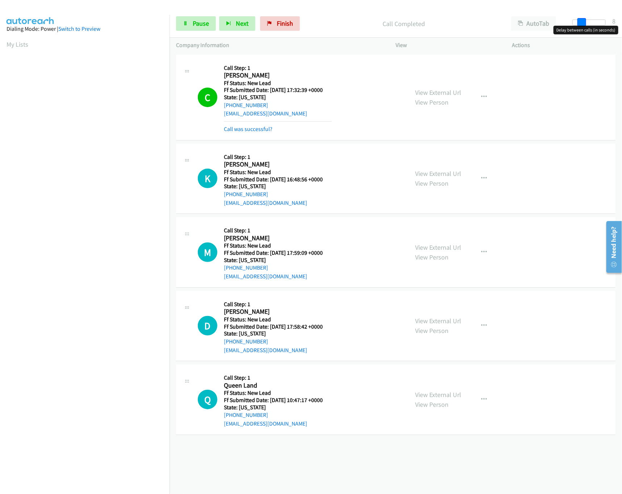
drag, startPoint x: 580, startPoint y: 23, endPoint x: 576, endPoint y: 24, distance: 4.1
click at [576, 24] on div at bounding box center [588, 23] width 33 height 6
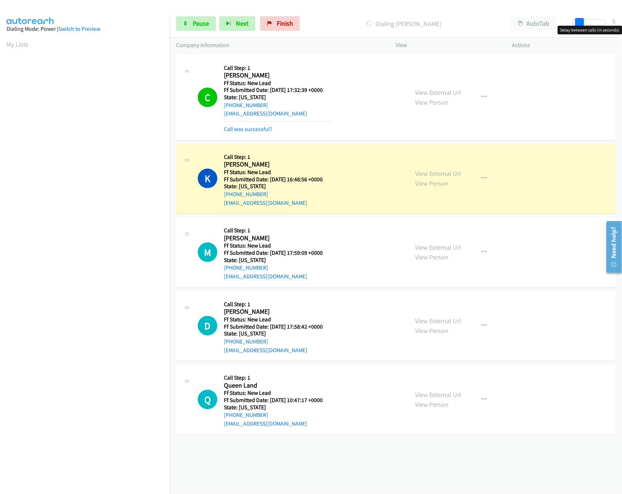
click at [579, 21] on span at bounding box center [579, 22] width 9 height 9
click at [445, 393] on link "View External Url" at bounding box center [438, 395] width 46 height 8
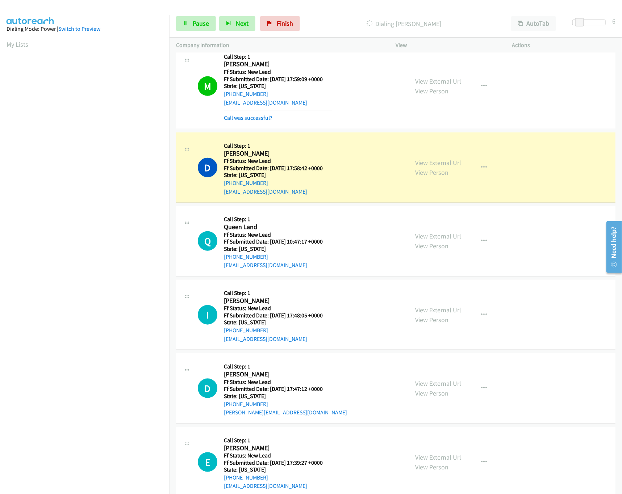
scroll to position [208, 0]
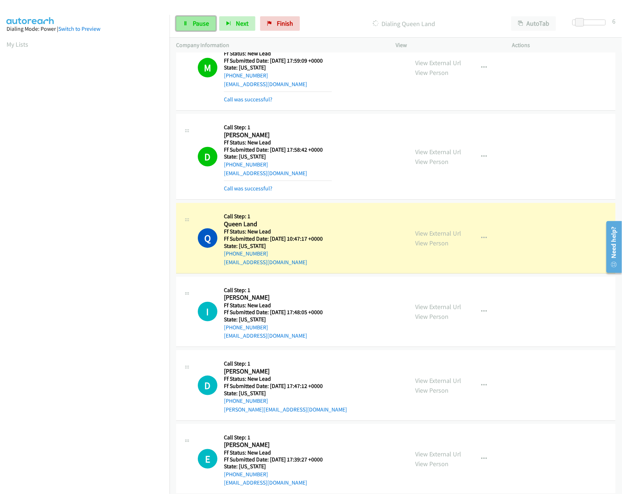
click at [194, 24] on span "Pause" at bounding box center [201, 23] width 16 height 8
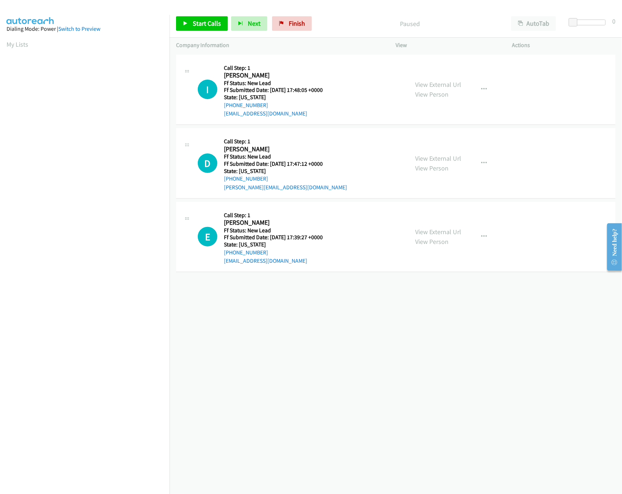
click at [377, 328] on div "[PHONE_NUMBER] Call failed - Please reload the list and try again The Callbar F…" at bounding box center [395, 273] width 452 height 441
click at [308, 20] on link "Finish" at bounding box center [292, 23] width 40 height 14
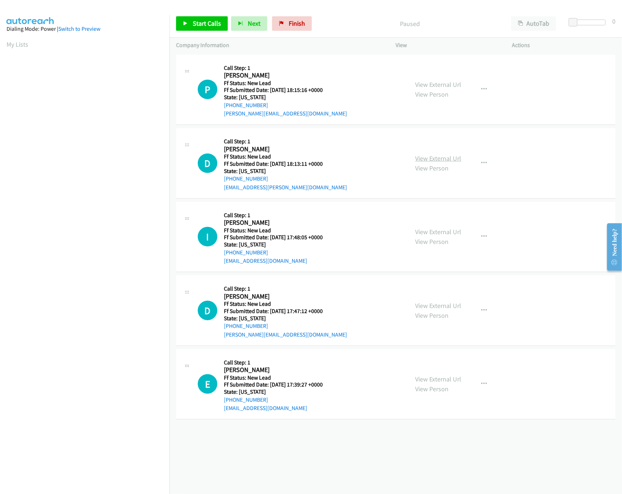
click at [434, 157] on link "View External Url" at bounding box center [438, 158] width 46 height 8
click at [450, 81] on link "View External Url" at bounding box center [438, 84] width 46 height 8
click at [433, 232] on link "View External Url" at bounding box center [438, 232] width 46 height 8
click at [196, 23] on span "Start Calls" at bounding box center [207, 23] width 28 height 8
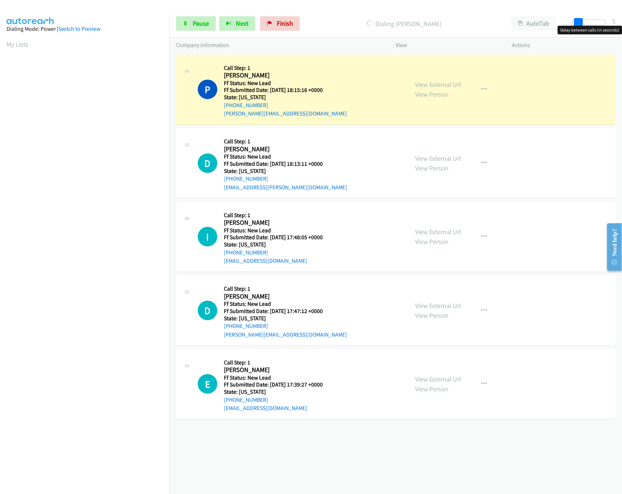
drag, startPoint x: 574, startPoint y: 21, endPoint x: 579, endPoint y: 20, distance: 4.8
click at [579, 20] on span at bounding box center [578, 22] width 9 height 9
click at [444, 307] on link "View External Url" at bounding box center [438, 306] width 46 height 8
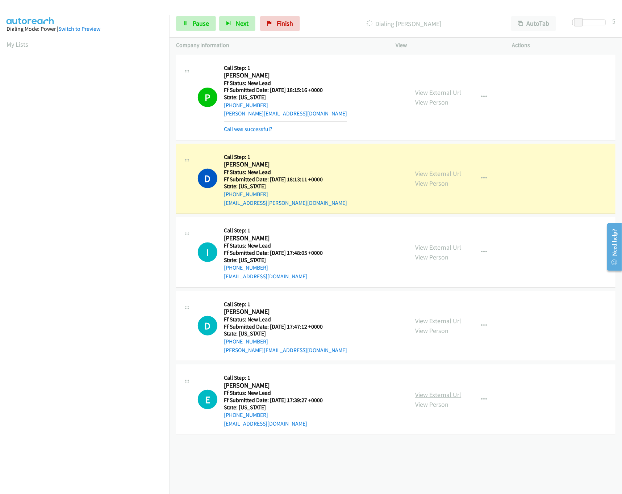
click at [449, 398] on link "View External Url" at bounding box center [438, 395] width 46 height 8
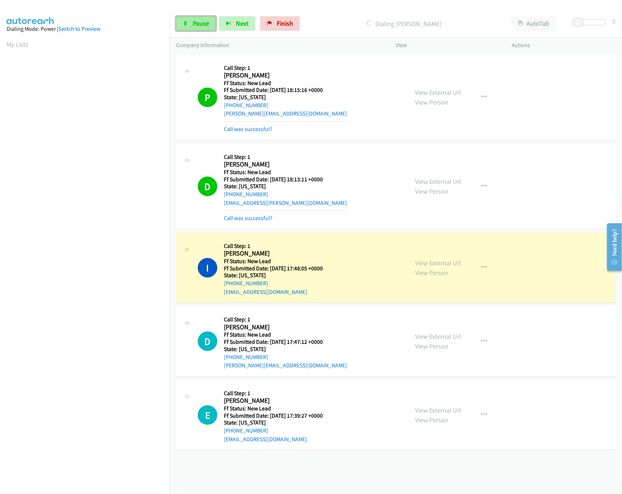
click at [186, 21] on link "Pause" at bounding box center [196, 23] width 40 height 14
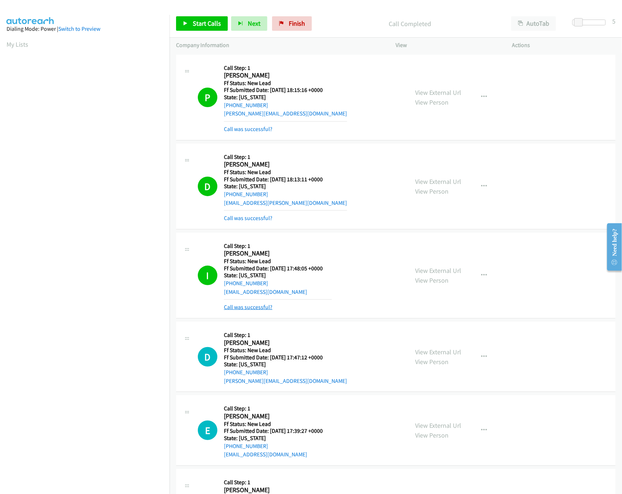
click at [253, 308] on link "Call was successful?" at bounding box center [248, 307] width 49 height 7
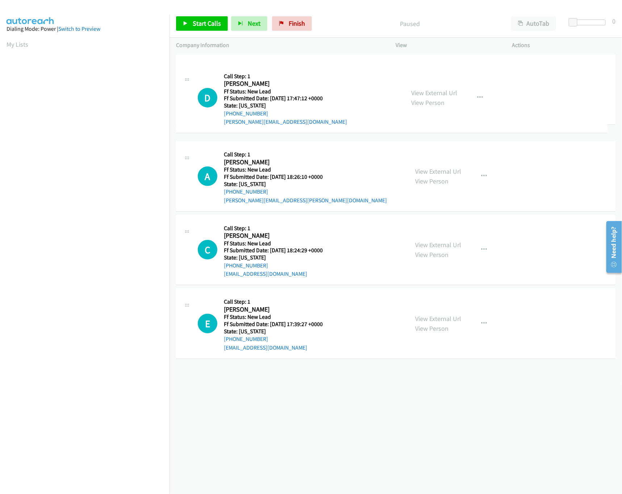
drag, startPoint x: 337, startPoint y: 322, endPoint x: 298, endPoint y: 77, distance: 247.4
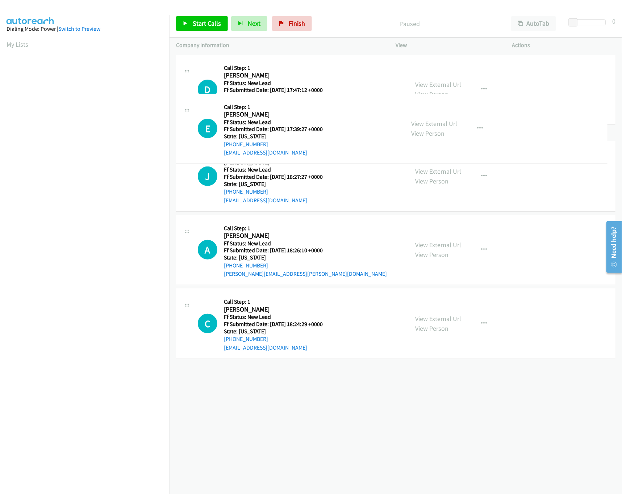
drag, startPoint x: 311, startPoint y: 384, endPoint x: 328, endPoint y: 127, distance: 257.6
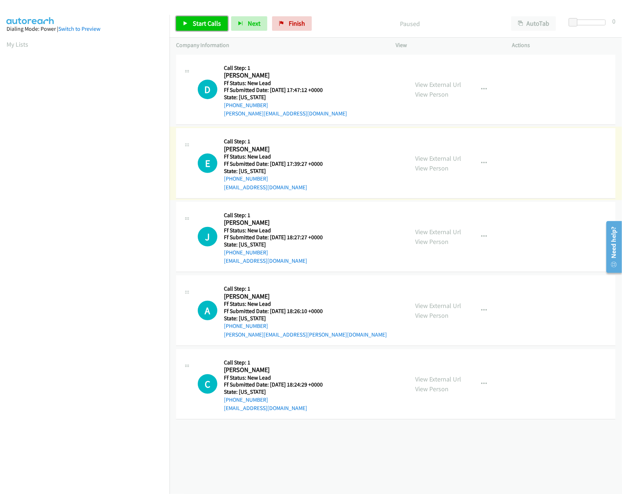
click at [211, 25] on span "Start Calls" at bounding box center [207, 23] width 28 height 8
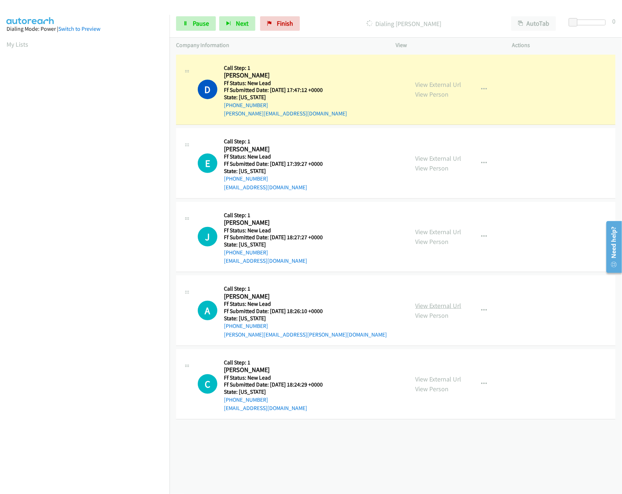
click at [440, 307] on link "View External Url" at bounding box center [438, 306] width 46 height 8
click at [453, 235] on link "View External Url" at bounding box center [438, 232] width 46 height 8
drag, startPoint x: 572, startPoint y: 18, endPoint x: 583, endPoint y: 18, distance: 10.9
click at [583, 18] on span at bounding box center [581, 22] width 9 height 9
drag, startPoint x: 582, startPoint y: 20, endPoint x: 576, endPoint y: 22, distance: 6.5
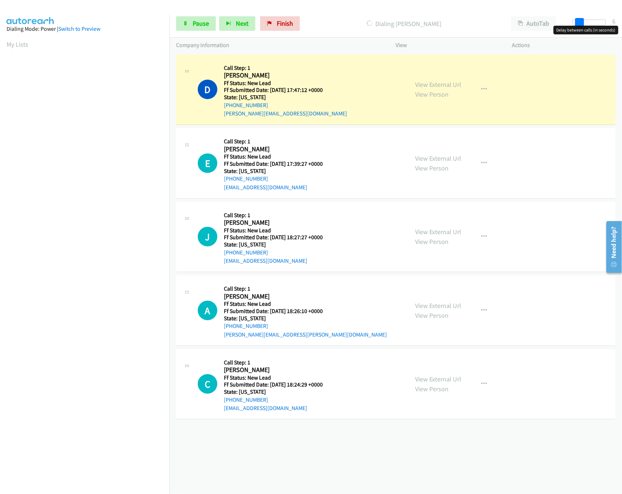
click at [576, 22] on span at bounding box center [579, 22] width 9 height 9
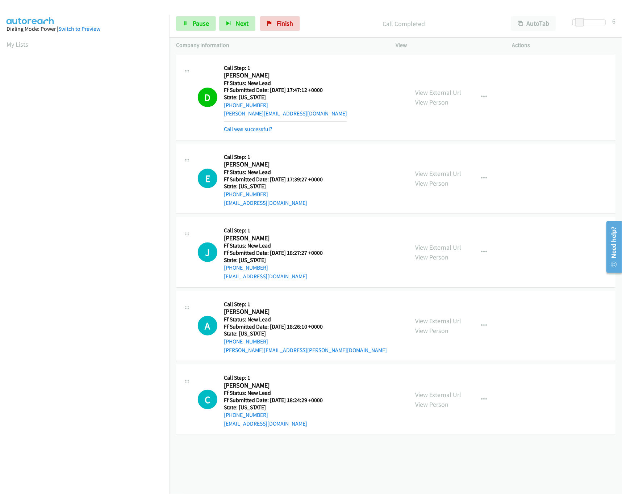
click at [440, 387] on div "View External Url View Person View External Url Email Schedule/Manage Callback …" at bounding box center [470, 399] width 123 height 57
click at [440, 392] on link "View External Url" at bounding box center [438, 395] width 46 height 8
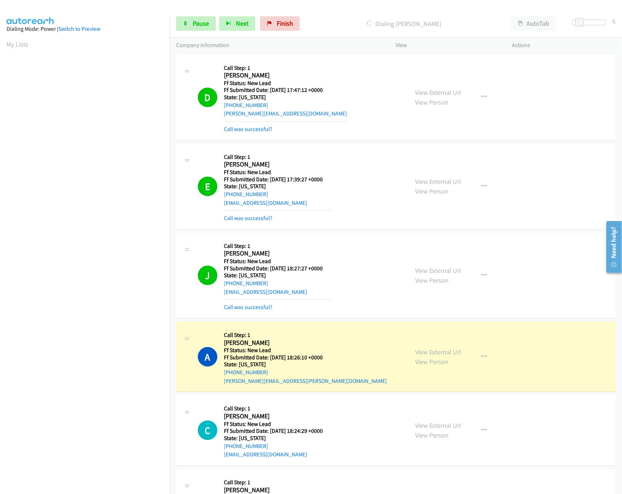
scroll to position [208, 0]
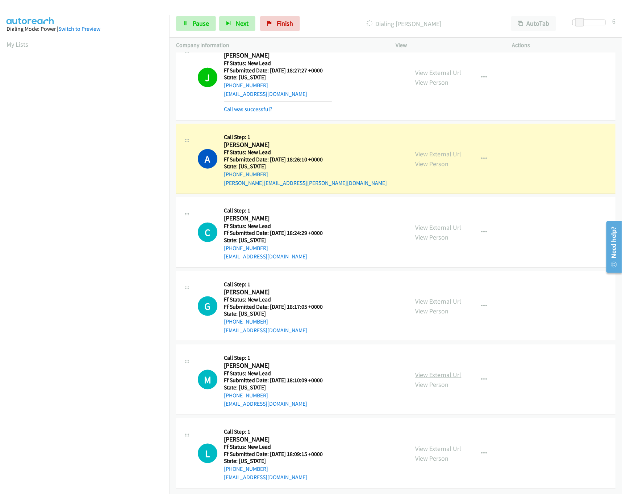
click at [431, 371] on link "View External Url" at bounding box center [438, 375] width 46 height 8
click at [442, 297] on link "View External Url" at bounding box center [438, 301] width 46 height 8
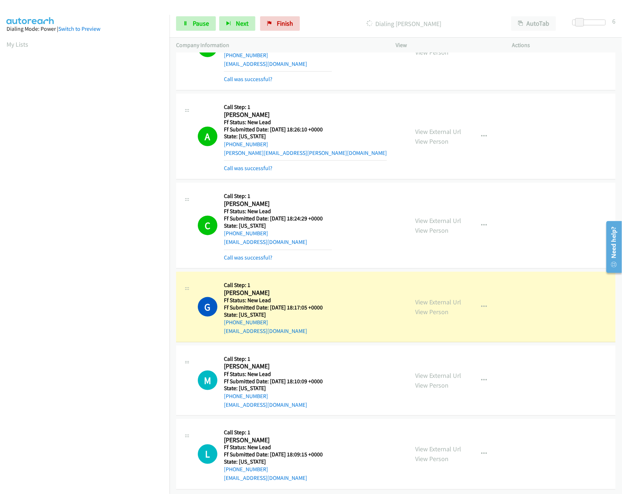
scroll to position [239, 0]
click at [438, 445] on link "View External Url" at bounding box center [438, 449] width 46 height 8
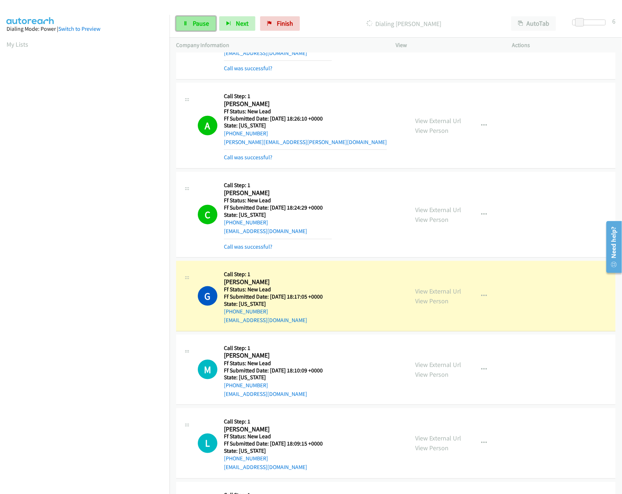
click at [201, 28] on link "Pause" at bounding box center [196, 23] width 40 height 14
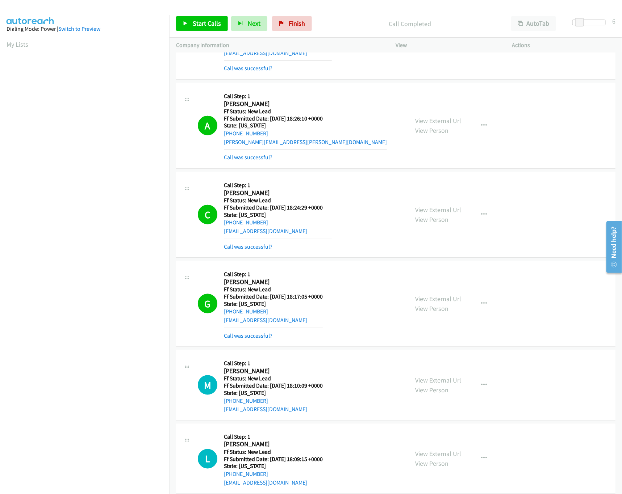
click at [265, 333] on div "Call was successful?" at bounding box center [273, 336] width 99 height 9
click at [254, 334] on link "Call was successful?" at bounding box center [248, 335] width 49 height 7
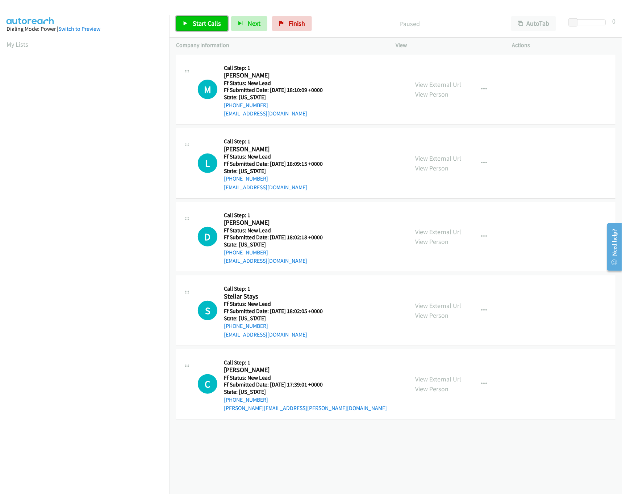
click at [190, 20] on link "Start Calls" at bounding box center [202, 23] width 52 height 14
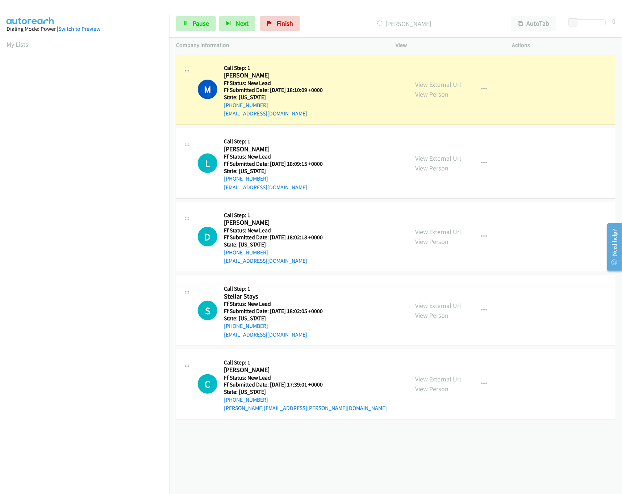
click at [418, 227] on div "View External Url View Person" at bounding box center [438, 237] width 46 height 20
click at [421, 235] on link "View External Url" at bounding box center [438, 232] width 46 height 8
click at [592, 25] on div at bounding box center [588, 23] width 33 height 6
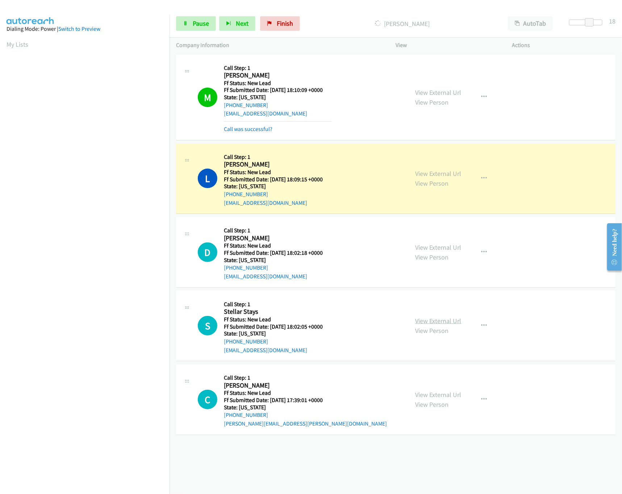
click at [441, 321] on link "View External Url" at bounding box center [438, 321] width 46 height 8
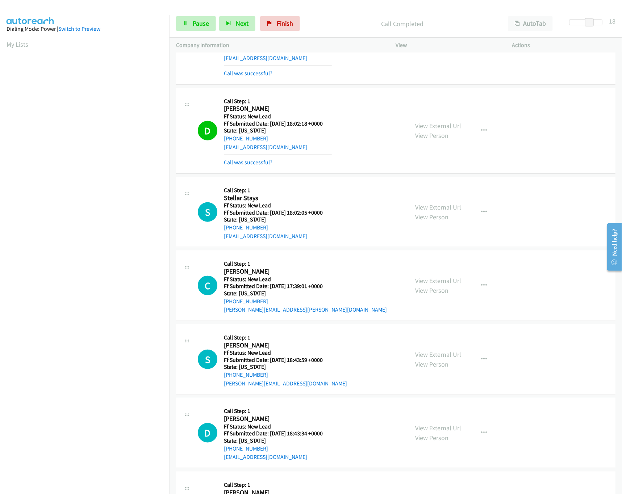
scroll to position [208, 0]
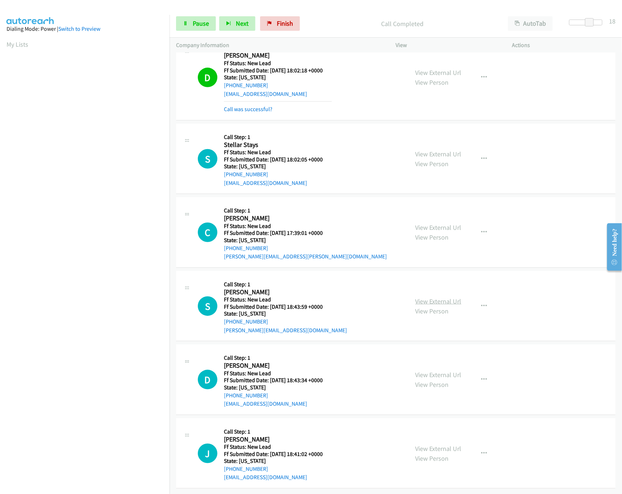
click at [442, 297] on link "View External Url" at bounding box center [438, 301] width 46 height 8
click at [443, 223] on link "View External Url" at bounding box center [438, 227] width 46 height 8
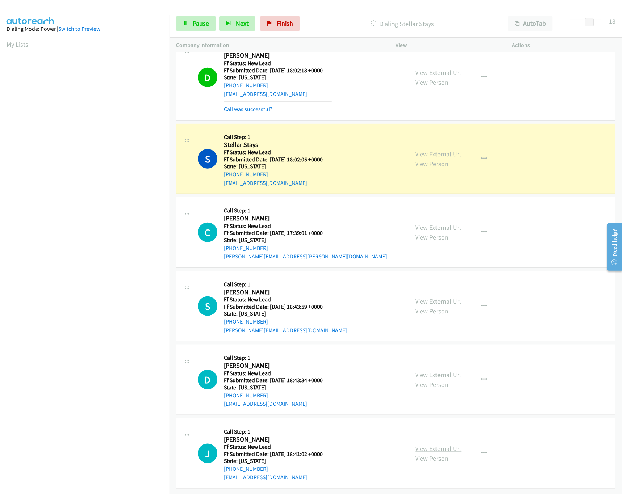
click at [433, 445] on link "View External Url" at bounding box center [438, 449] width 46 height 8
click at [437, 371] on link "View External Url" at bounding box center [438, 375] width 46 height 8
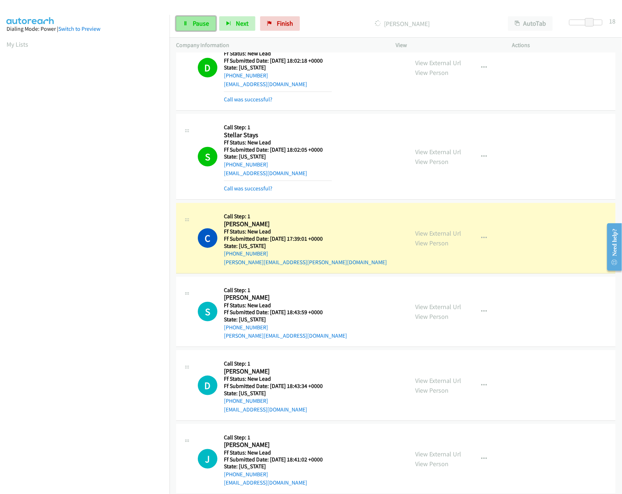
click at [207, 27] on span "Pause" at bounding box center [201, 23] width 16 height 8
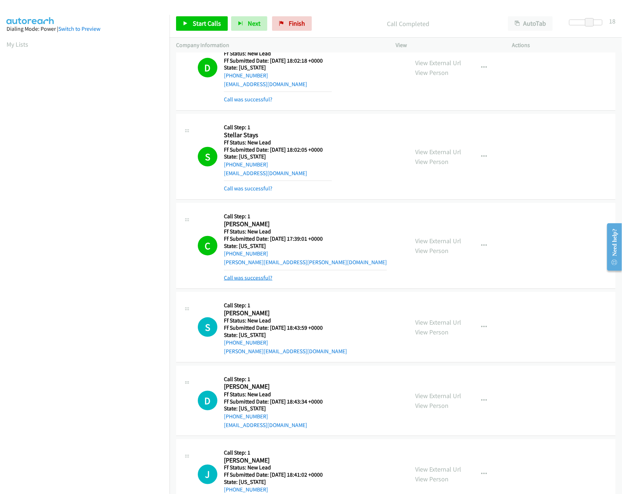
click at [250, 281] on link "Call was successful?" at bounding box center [248, 277] width 49 height 7
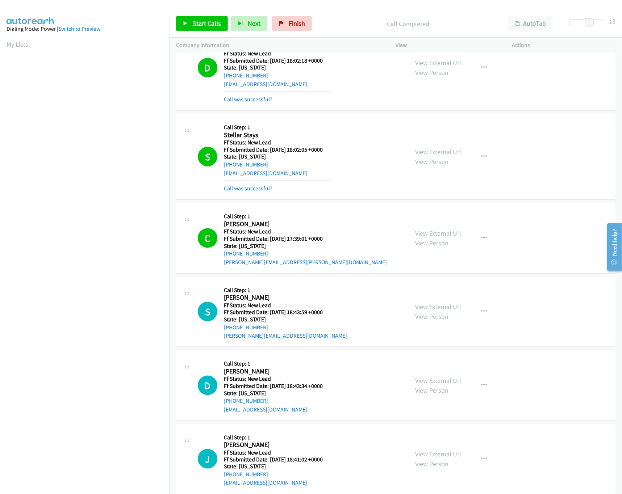
scroll to position [224, 0]
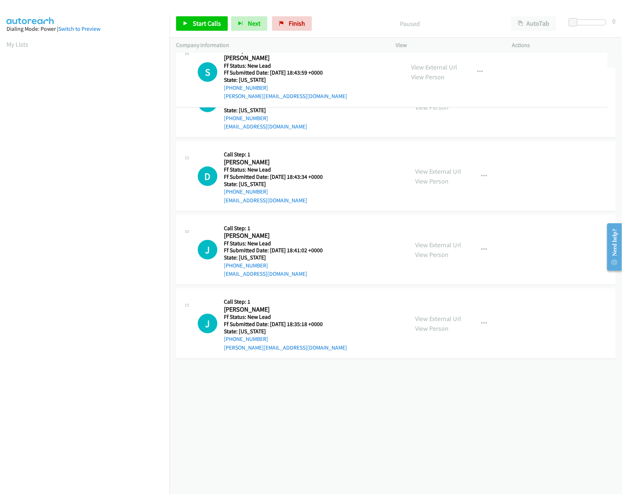
drag, startPoint x: 341, startPoint y: 164, endPoint x: 348, endPoint y: 73, distance: 91.4
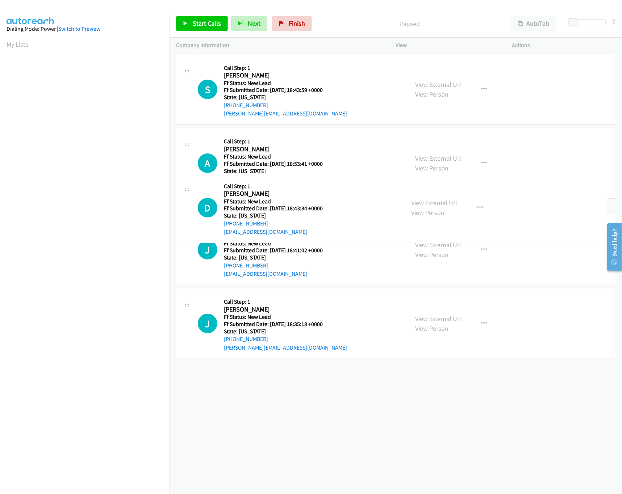
drag, startPoint x: 342, startPoint y: 229, endPoint x: 345, endPoint y: 136, distance: 93.1
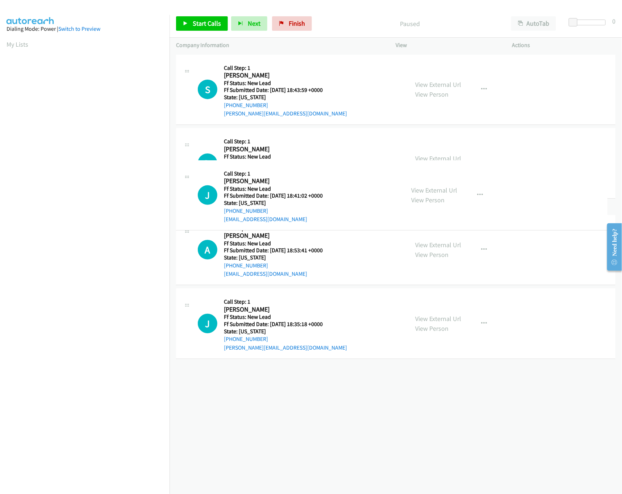
drag, startPoint x: 290, startPoint y: 323, endPoint x: 341, endPoint y: 207, distance: 126.4
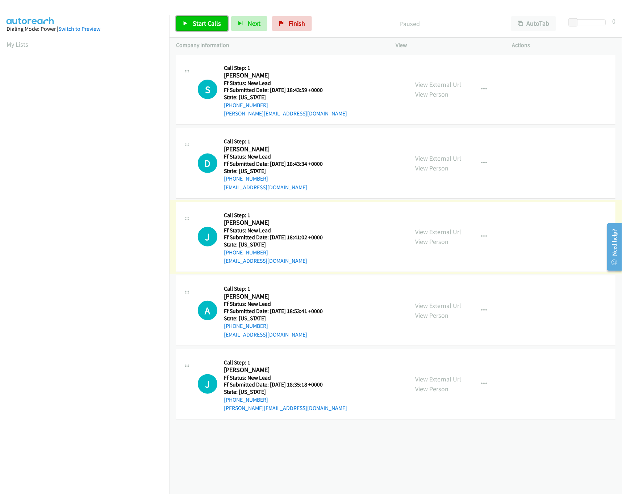
click at [193, 18] on link "Start Calls" at bounding box center [202, 23] width 52 height 14
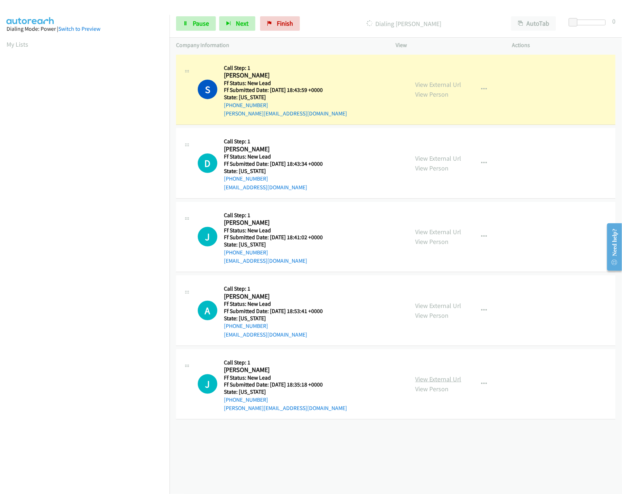
click at [435, 378] on link "View External Url" at bounding box center [438, 379] width 46 height 8
click at [453, 302] on link "View External Url" at bounding box center [438, 306] width 46 height 8
click at [577, 24] on span at bounding box center [579, 22] width 9 height 9
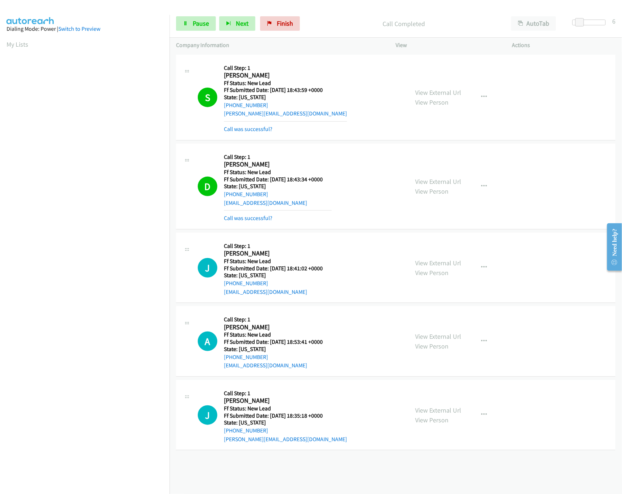
click at [180, 33] on div "Start Calls Pause Next Finish Call Completed AutoTab AutoTab 6" at bounding box center [395, 24] width 452 height 28
click at [181, 27] on link "Pause" at bounding box center [196, 23] width 40 height 14
click at [194, 16] on link "Start Calls" at bounding box center [202, 23] width 52 height 14
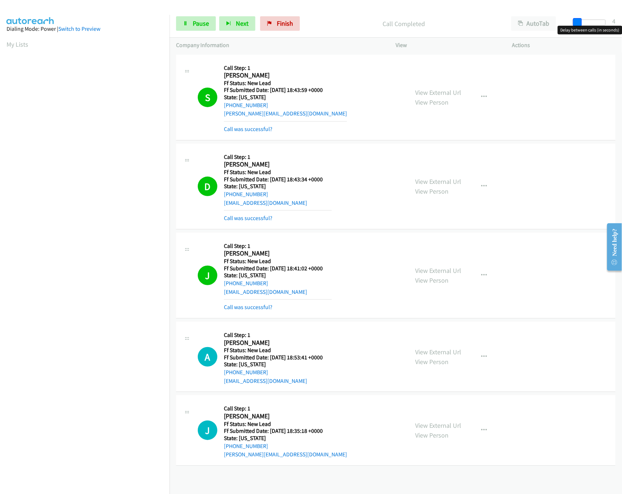
click at [580, 22] on span at bounding box center [577, 22] width 9 height 9
click at [185, 36] on div "Start Calls Pause Next Finish Call Completed AutoTab AutoTab 4" at bounding box center [395, 24] width 452 height 28
click at [191, 26] on link "Pause" at bounding box center [196, 23] width 40 height 14
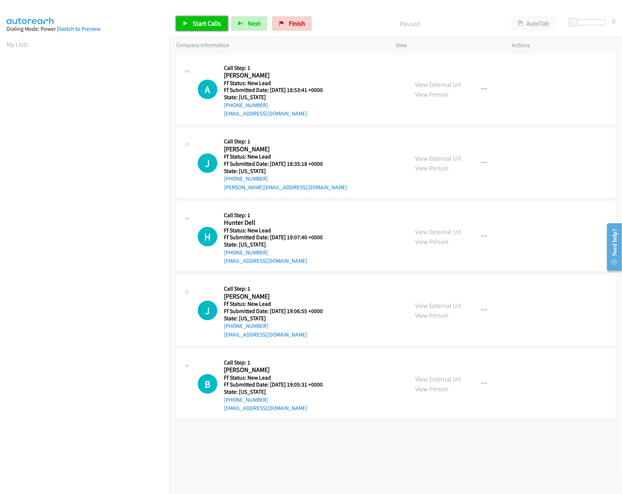
click at [207, 17] on link "Start Calls" at bounding box center [202, 23] width 52 height 14
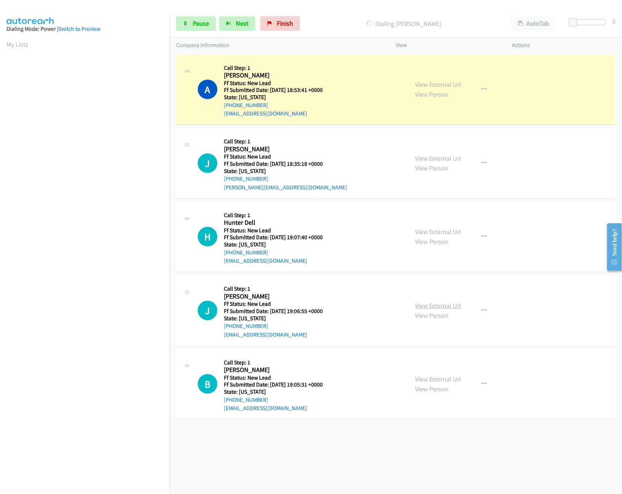
click at [433, 309] on link "View External Url" at bounding box center [438, 306] width 46 height 8
click at [439, 228] on link "View External Url" at bounding box center [438, 232] width 46 height 8
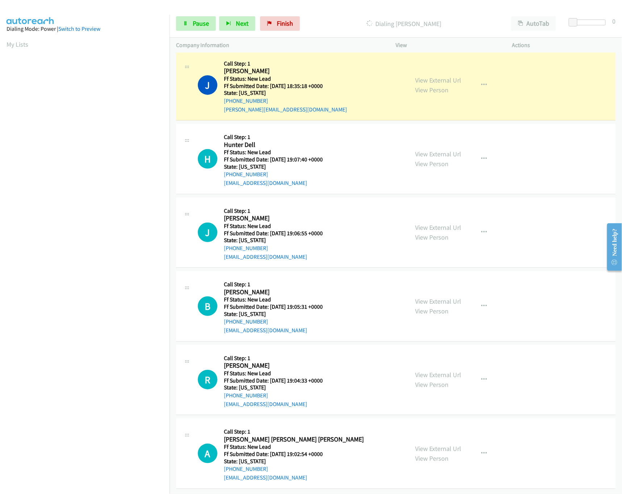
scroll to position [102, 0]
click at [440, 371] on link "View External Url" at bounding box center [438, 375] width 46 height 8
click at [450, 297] on link "View External Url" at bounding box center [438, 301] width 46 height 8
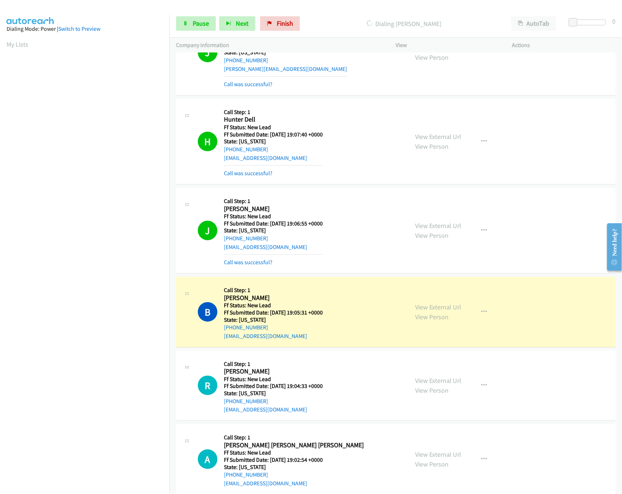
scroll to position [150, 0]
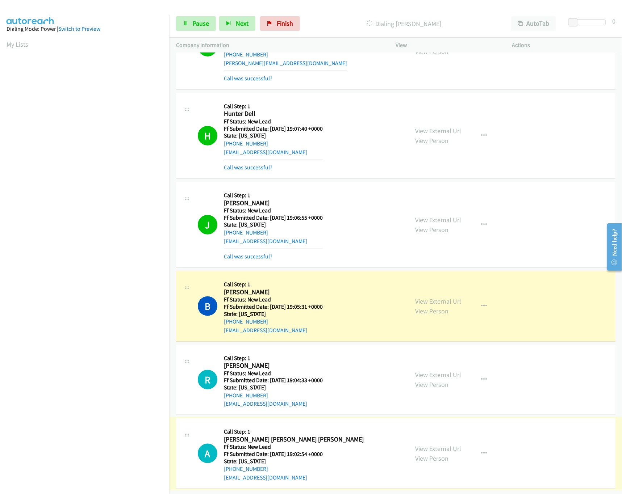
click at [433, 445] on link "View External Url" at bounding box center [438, 449] width 46 height 8
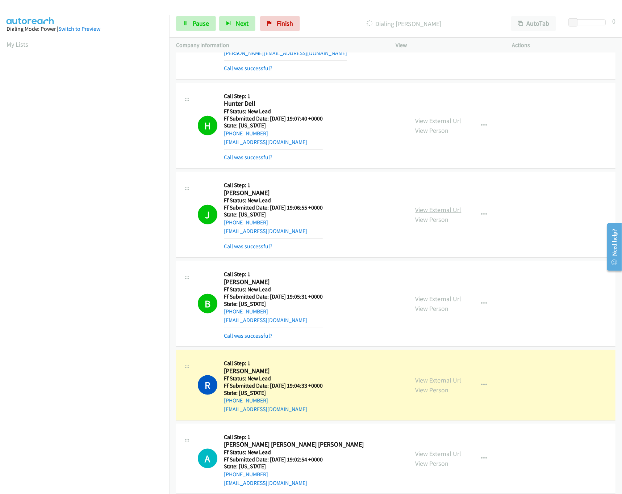
click at [442, 207] on link "View External Url" at bounding box center [438, 210] width 46 height 8
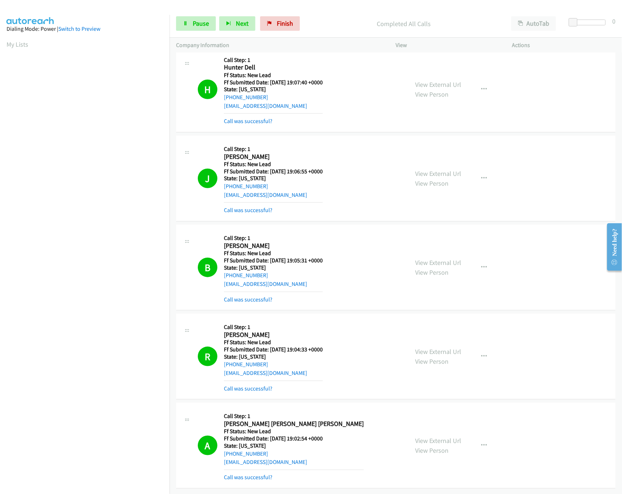
scroll to position [0, 0]
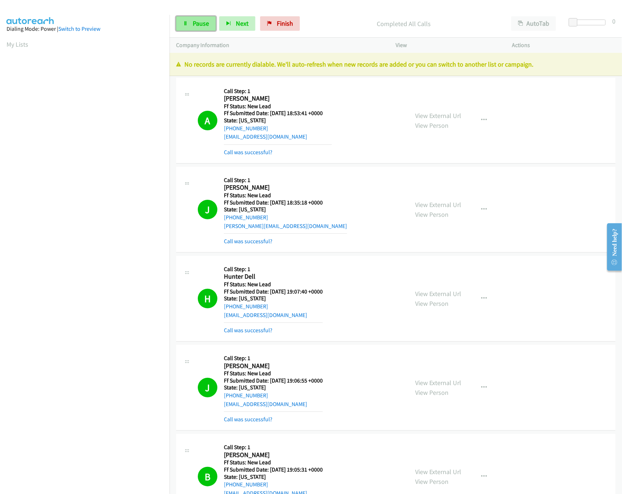
click at [203, 25] on span "Pause" at bounding box center [201, 23] width 16 height 8
click at [296, 18] on link "Finish" at bounding box center [292, 23] width 40 height 14
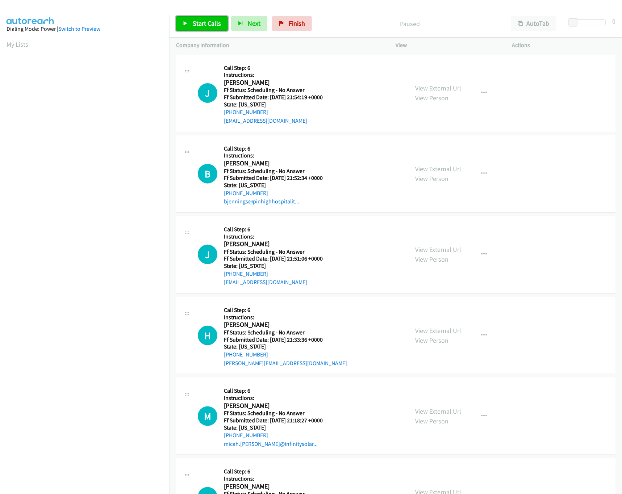
click at [207, 24] on span "Start Calls" at bounding box center [207, 23] width 28 height 8
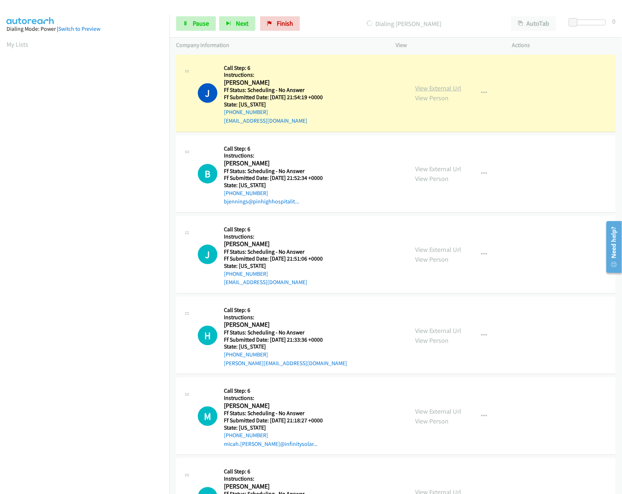
click at [455, 86] on link "View External Url" at bounding box center [438, 88] width 46 height 8
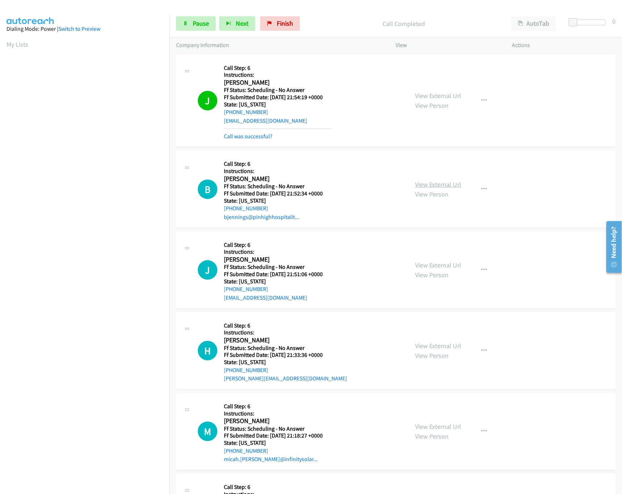
click at [437, 185] on link "View External Url" at bounding box center [438, 184] width 46 height 8
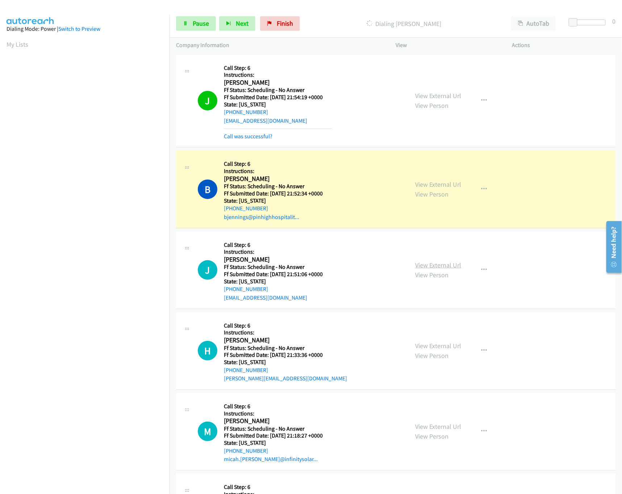
click at [437, 268] on link "View External Url" at bounding box center [438, 265] width 46 height 8
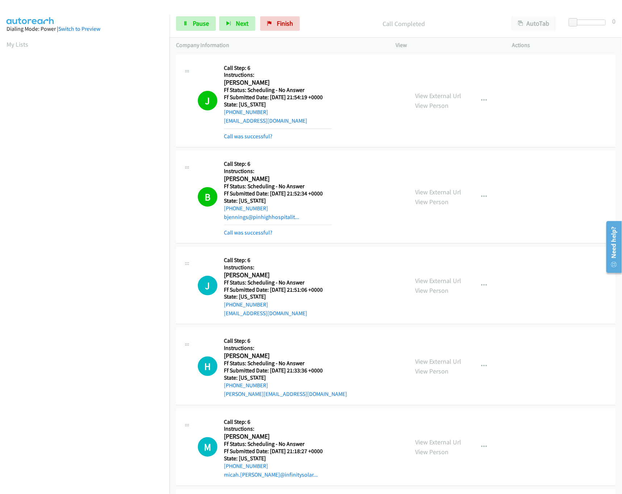
scroll to position [145, 0]
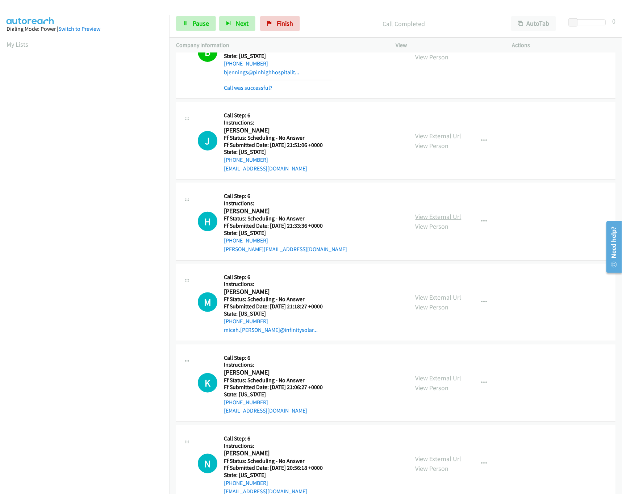
click at [419, 214] on link "View External Url" at bounding box center [438, 216] width 46 height 8
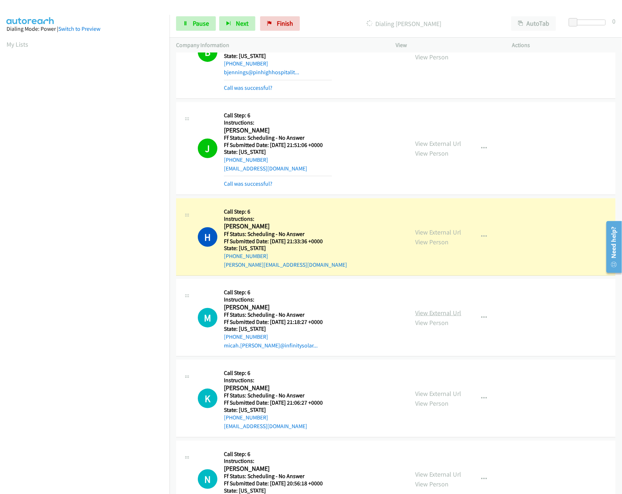
click at [431, 312] on link "View External Url" at bounding box center [438, 313] width 46 height 8
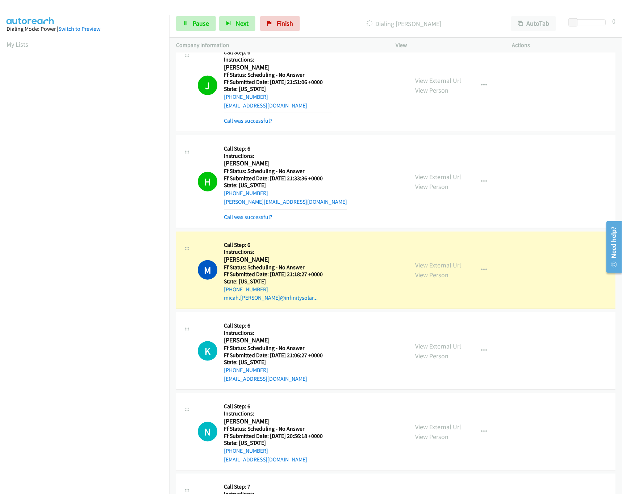
scroll to position [289, 0]
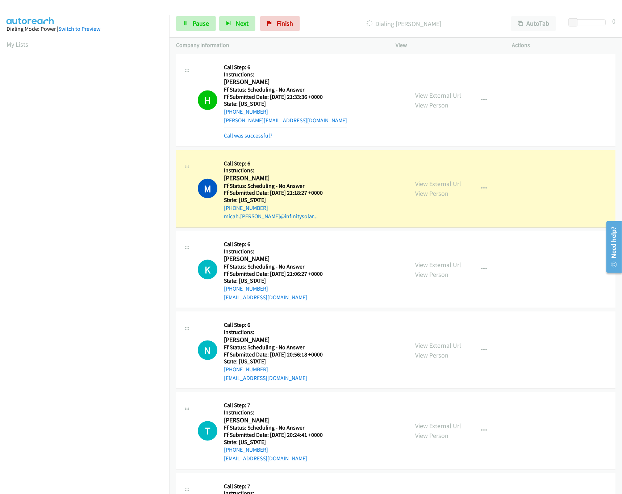
click at [446, 260] on div "View External Url View Person View External Url Email Schedule/Manage Callback …" at bounding box center [470, 269] width 123 height 64
click at [444, 264] on link "View External Url" at bounding box center [438, 265] width 46 height 8
click at [192, 29] on link "Pause" at bounding box center [196, 23] width 40 height 14
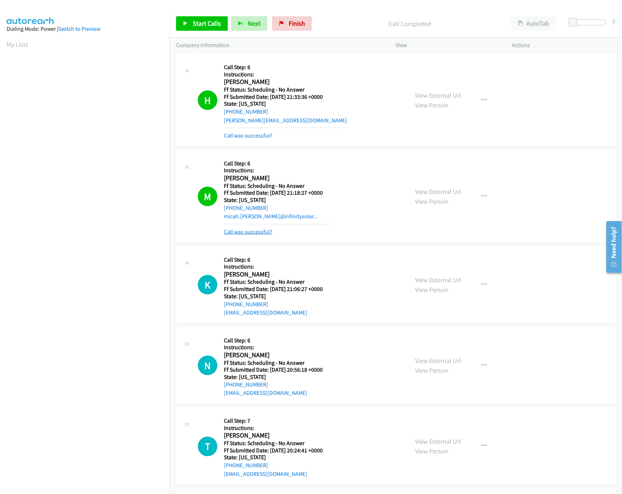
click at [235, 231] on link "Call was successful?" at bounding box center [248, 231] width 49 height 7
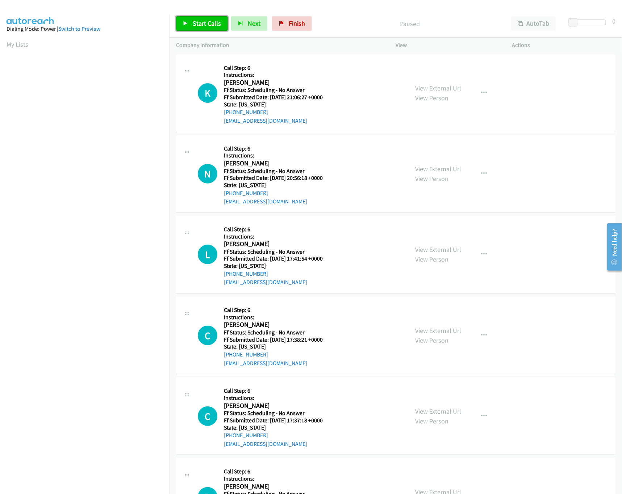
click at [202, 20] on span "Start Calls" at bounding box center [207, 23] width 28 height 8
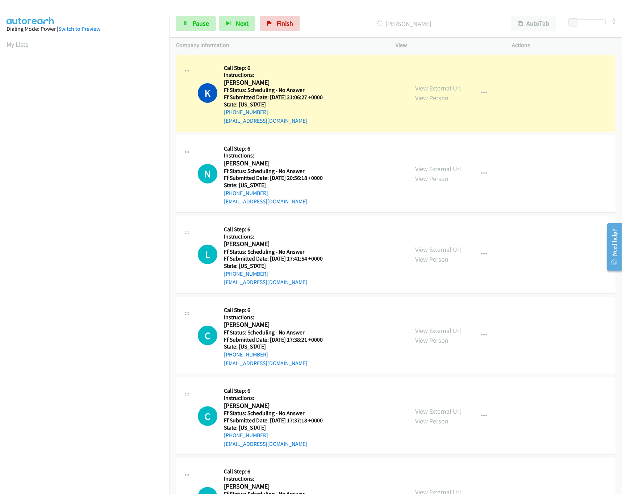
click at [114, 448] on nav "Dialing Mode: Power | Switch to Preview My Lists" at bounding box center [85, 262] width 170 height 494
click at [68, 427] on nav "Dialing Mode: Power | Switch to Preview My Lists" at bounding box center [85, 262] width 170 height 494
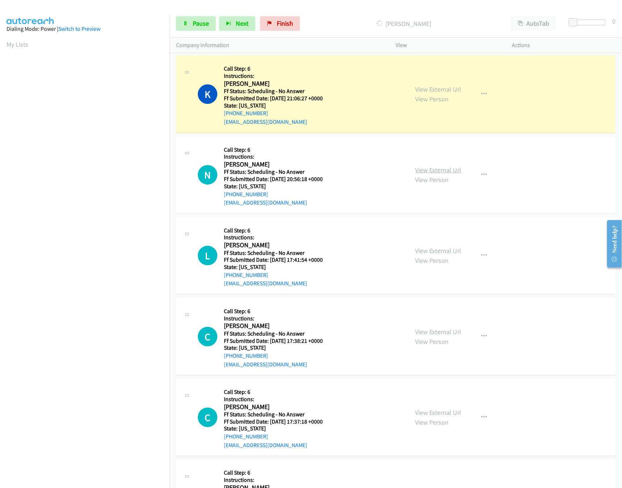
click at [425, 166] on link "View External Url" at bounding box center [438, 170] width 46 height 8
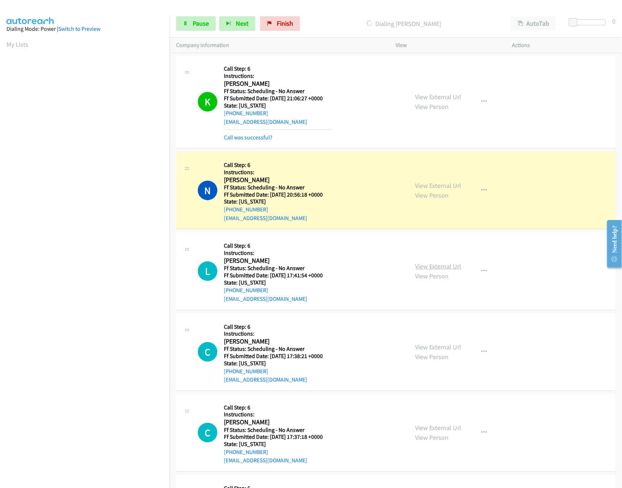
click at [434, 268] on link "View External Url" at bounding box center [438, 266] width 46 height 8
drag, startPoint x: 102, startPoint y: 436, endPoint x: 92, endPoint y: 436, distance: 10.5
click at [102, 436] on nav "Dialing Mode: Power | Switch to Preview My Lists" at bounding box center [85, 259] width 170 height 488
click at [444, 348] on link "View External Url" at bounding box center [438, 347] width 46 height 8
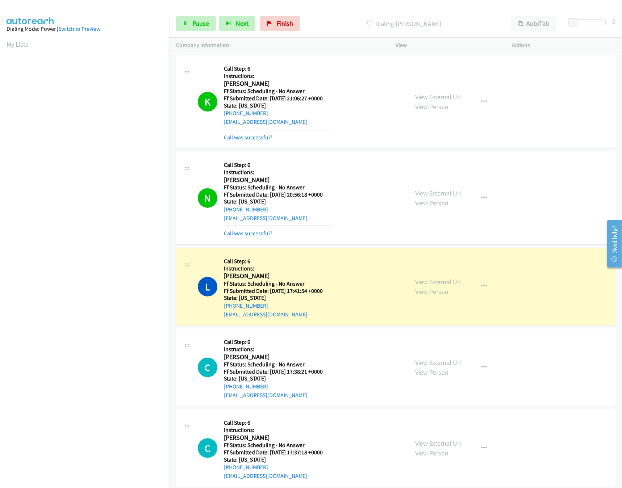
click at [100, 438] on nav "Dialing Mode: Power | Switch to Preview My Lists" at bounding box center [85, 259] width 170 height 488
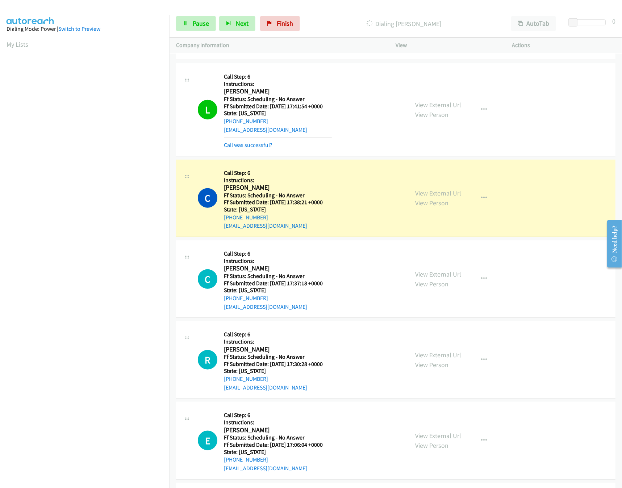
scroll to position [289, 0]
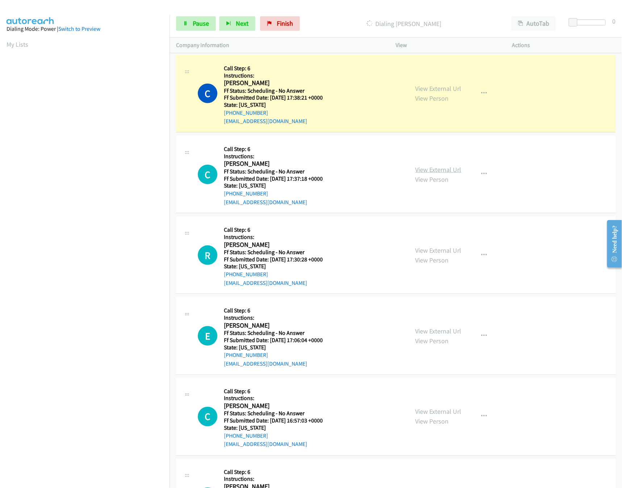
click at [425, 168] on link "View External Url" at bounding box center [438, 169] width 46 height 8
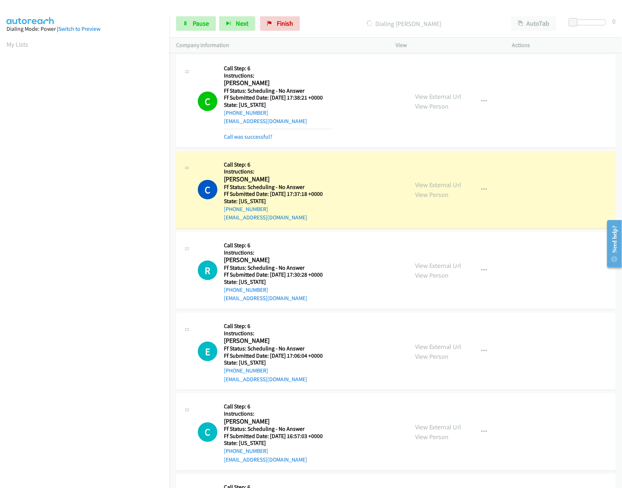
scroll to position [434, 0]
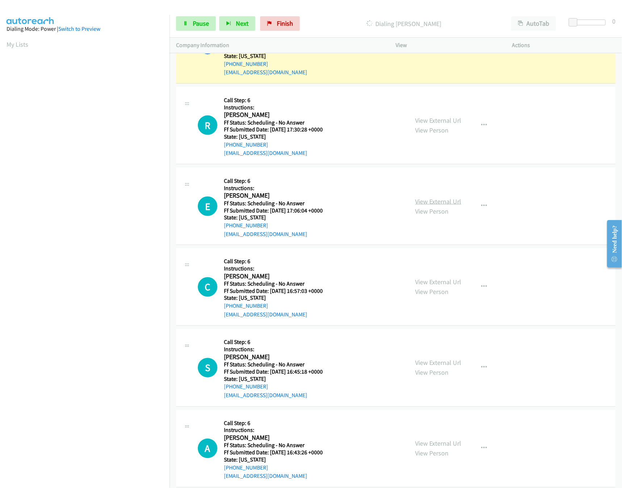
click at [452, 203] on link "View External Url" at bounding box center [438, 201] width 46 height 8
click at [433, 120] on link "View External Url" at bounding box center [438, 120] width 46 height 8
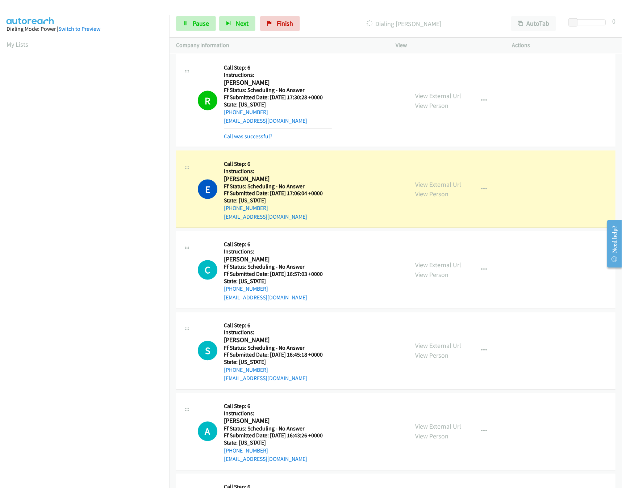
scroll to position [506, 0]
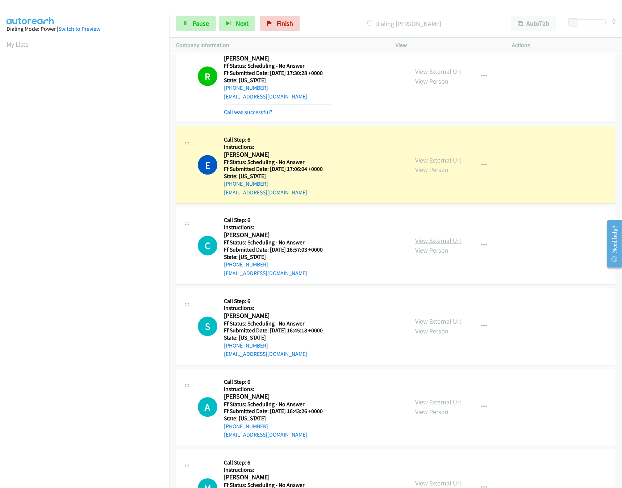
click at [450, 245] on link "View External Url" at bounding box center [438, 241] width 46 height 8
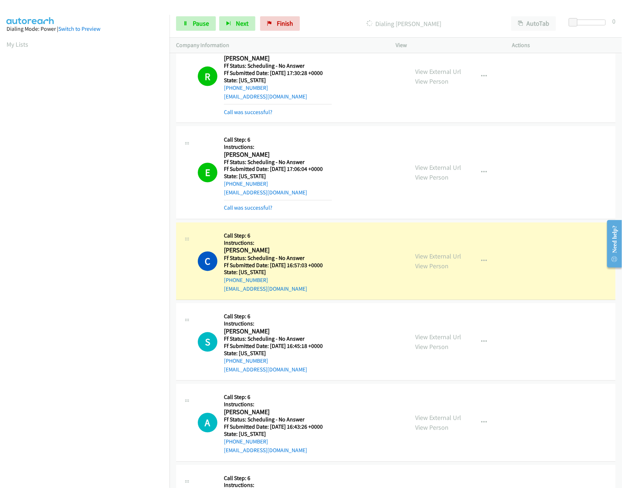
scroll to position [579, 0]
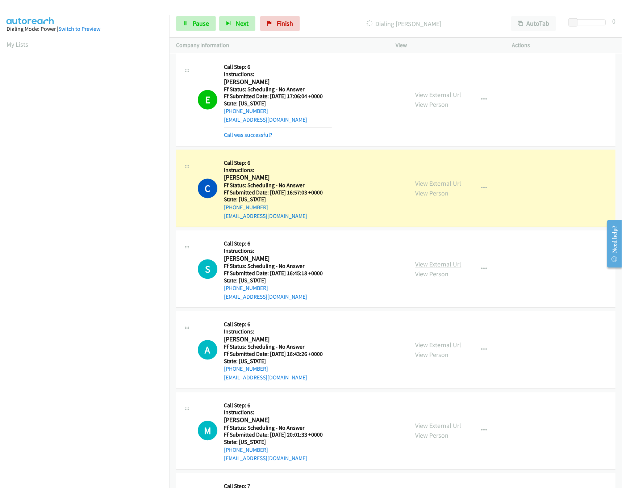
click at [437, 268] on link "View External Url" at bounding box center [438, 264] width 46 height 8
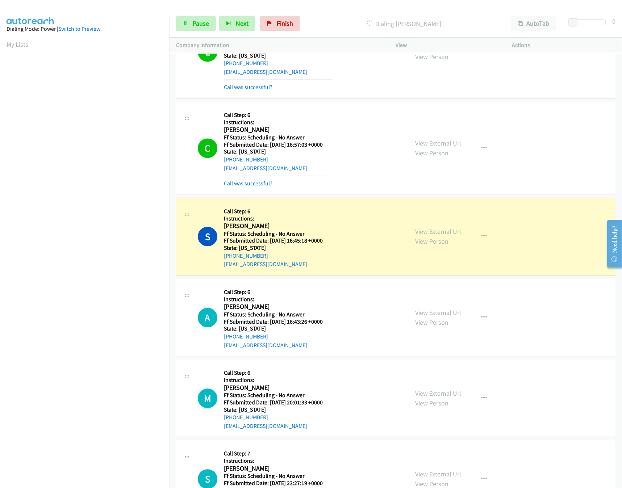
scroll to position [652, 0]
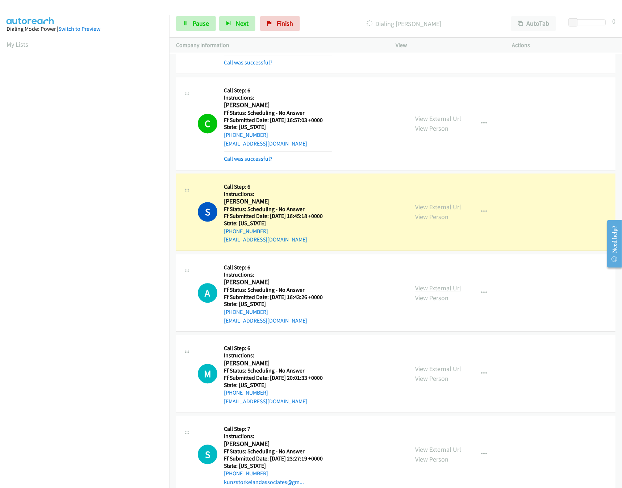
click at [429, 288] on link "View External Url" at bounding box center [438, 288] width 46 height 8
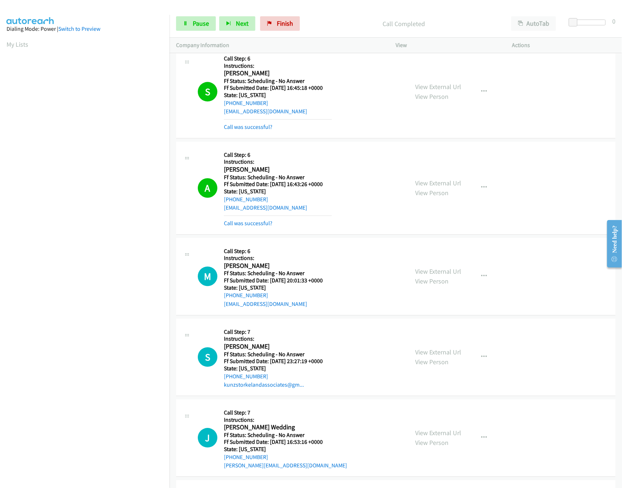
scroll to position [796, 0]
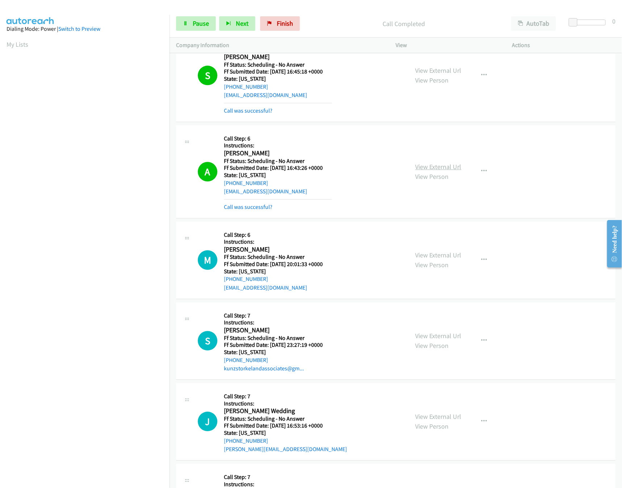
click at [420, 168] on link "View External Url" at bounding box center [438, 167] width 46 height 8
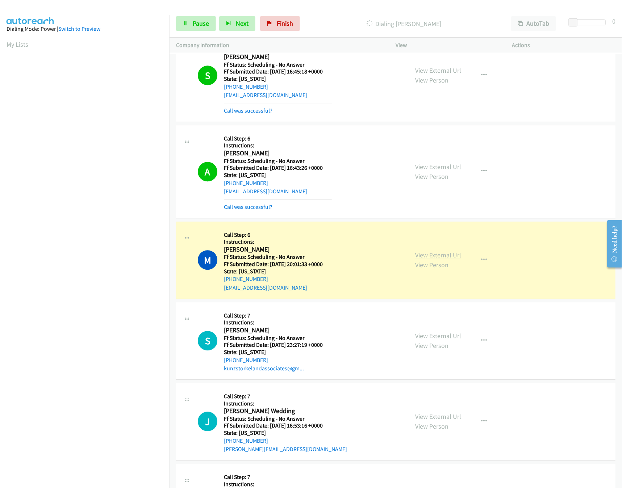
click at [433, 259] on link "View External Url" at bounding box center [438, 255] width 46 height 8
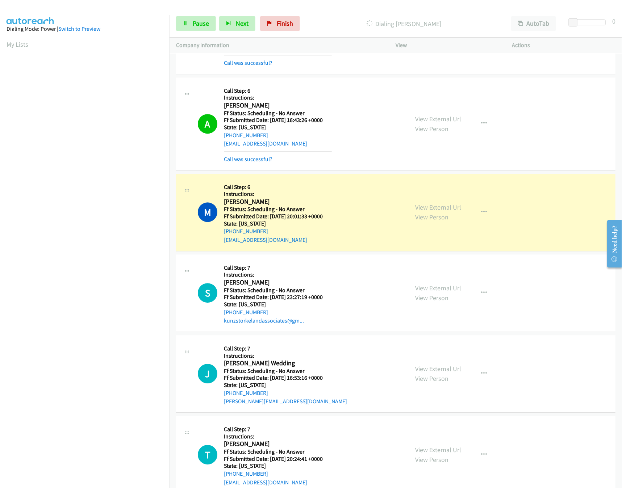
scroll to position [869, 0]
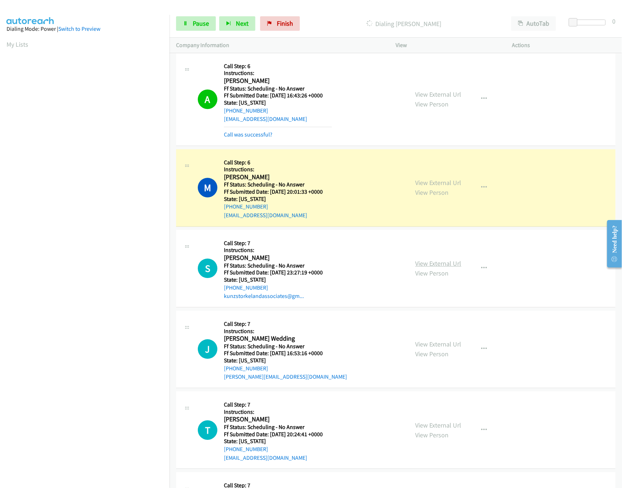
click at [422, 264] on link "View External Url" at bounding box center [438, 263] width 46 height 8
click at [440, 96] on link "View External Url" at bounding box center [438, 94] width 46 height 8
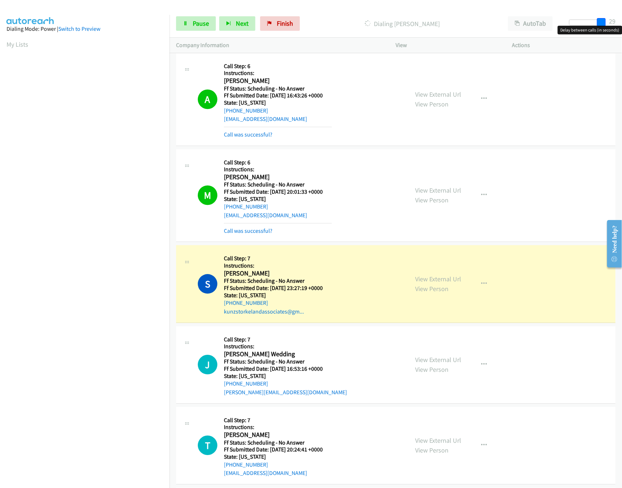
click at [602, 24] on div at bounding box center [585, 23] width 33 height 6
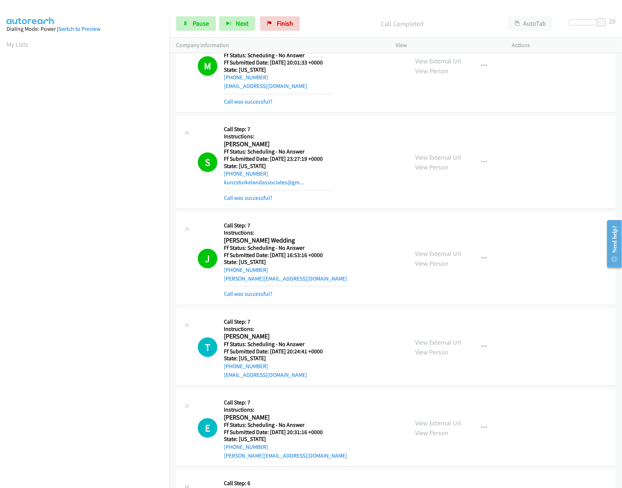
scroll to position [1014, 0]
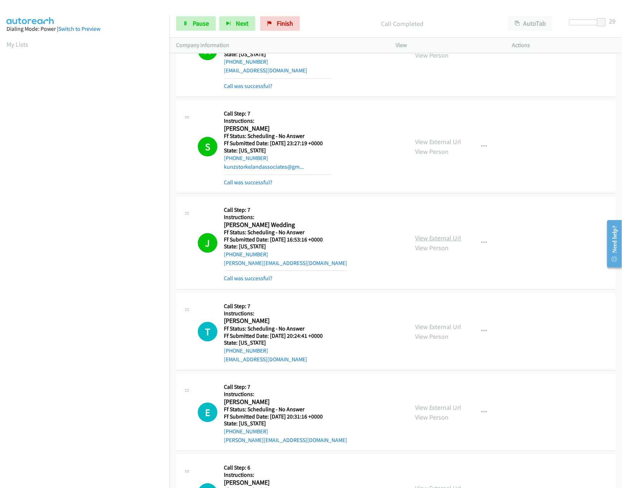
click at [451, 242] on link "View External Url" at bounding box center [438, 238] width 46 height 8
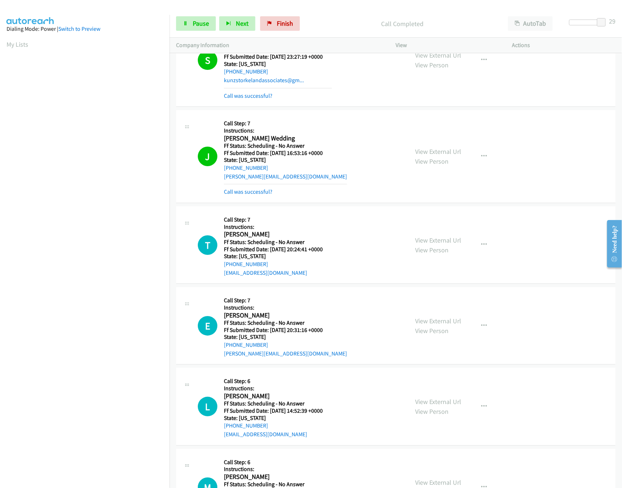
scroll to position [1158, 0]
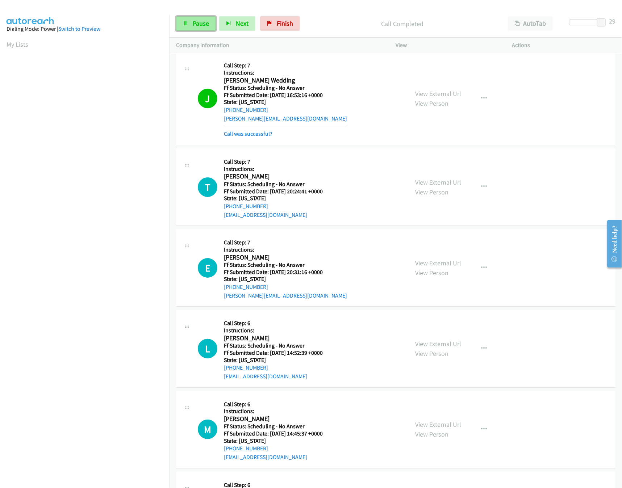
click at [184, 22] on icon at bounding box center [185, 23] width 5 height 5
drag, startPoint x: 283, startPoint y: 23, endPoint x: 353, endPoint y: 38, distance: 71.8
click at [283, 23] on link "Finish" at bounding box center [292, 23] width 40 height 14
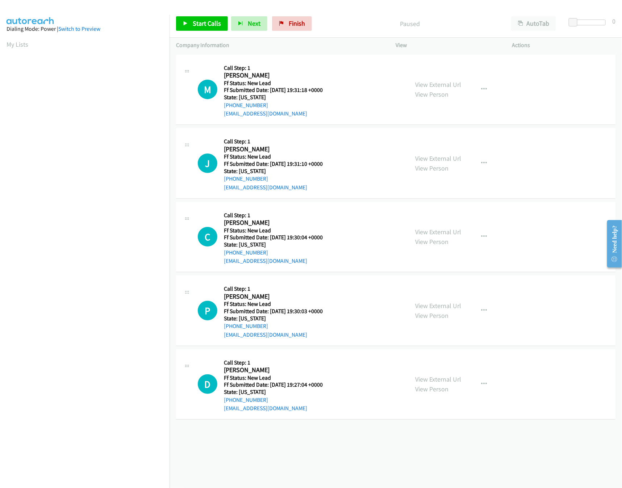
click at [348, 446] on div "[PHONE_NUMBER] Call failed - Please reload the list and try again The Callbar F…" at bounding box center [395, 270] width 452 height 435
click at [434, 161] on link "View External Url" at bounding box center [438, 158] width 46 height 8
click at [445, 84] on link "View External Url" at bounding box center [438, 84] width 46 height 8
click at [429, 229] on link "View External Url" at bounding box center [438, 232] width 46 height 8
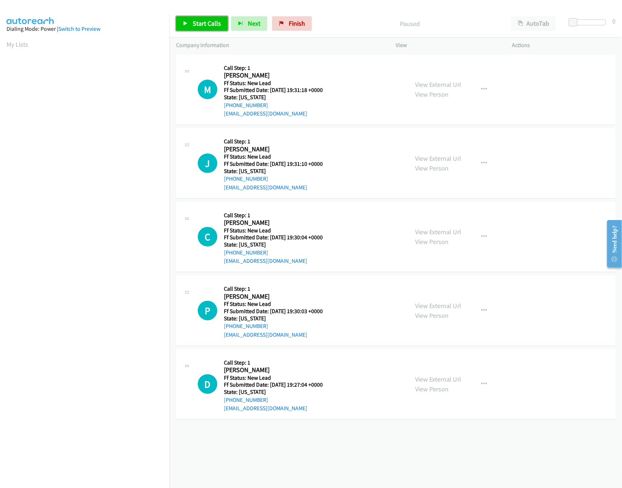
click at [190, 18] on link "Start Calls" at bounding box center [202, 23] width 52 height 14
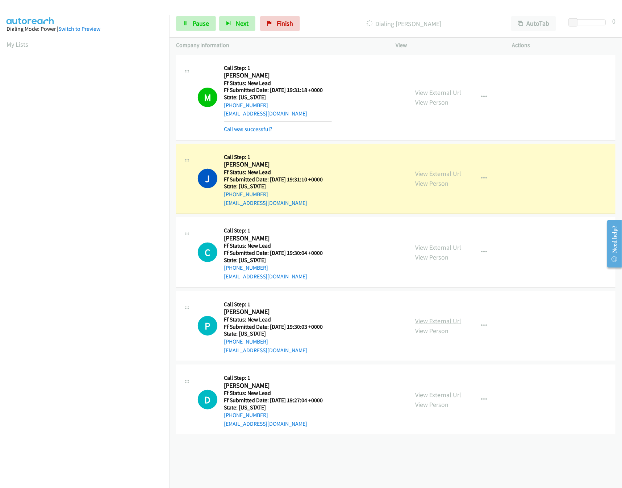
click at [443, 321] on link "View External Url" at bounding box center [438, 321] width 46 height 8
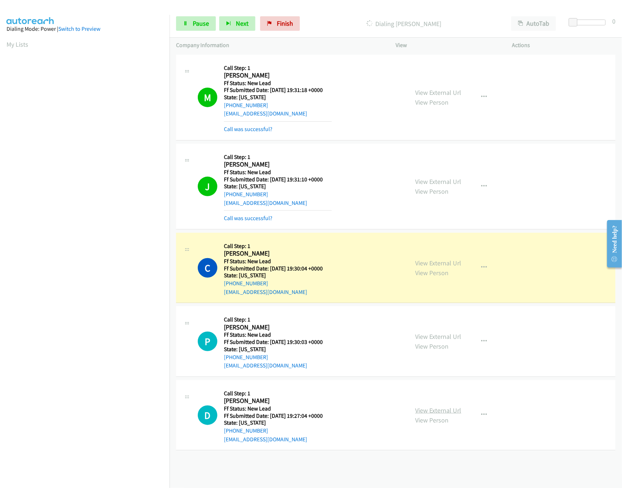
click at [455, 414] on link "View External Url" at bounding box center [438, 410] width 46 height 8
click at [185, 28] on link "Pause" at bounding box center [196, 23] width 40 height 14
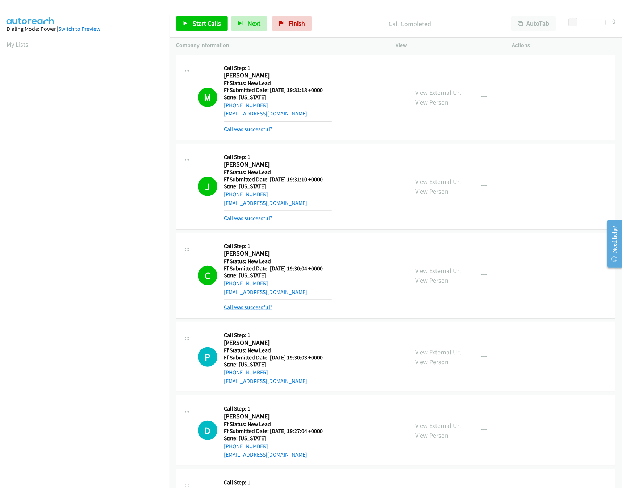
click at [249, 305] on link "Call was successful?" at bounding box center [248, 307] width 49 height 7
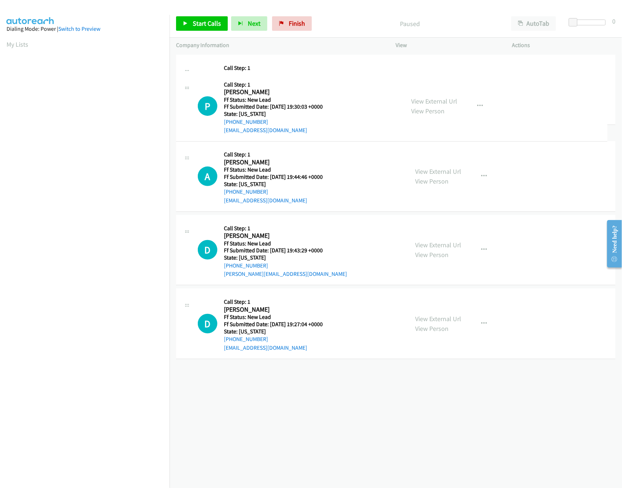
drag, startPoint x: 291, startPoint y: 318, endPoint x: 297, endPoint y: 45, distance: 273.7
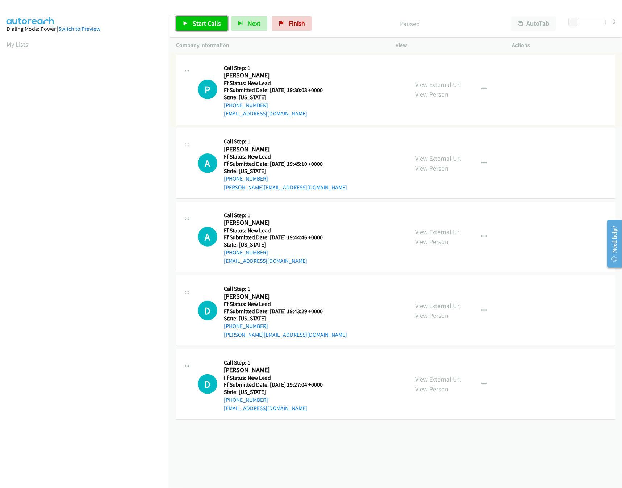
click at [207, 21] on span "Start Calls" at bounding box center [207, 23] width 28 height 8
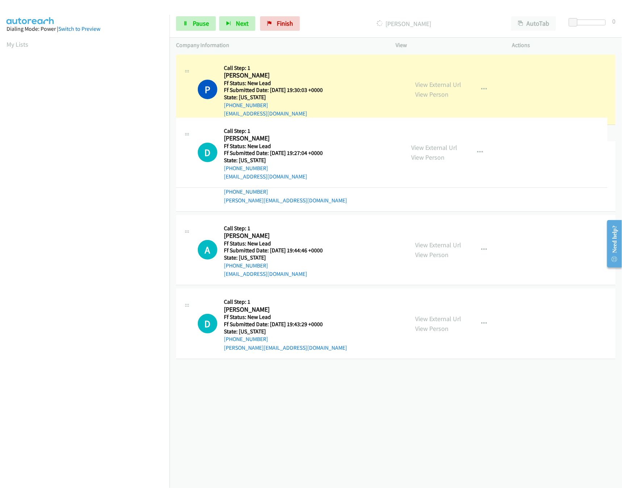
drag, startPoint x: 301, startPoint y: 392, endPoint x: 301, endPoint y: 150, distance: 241.8
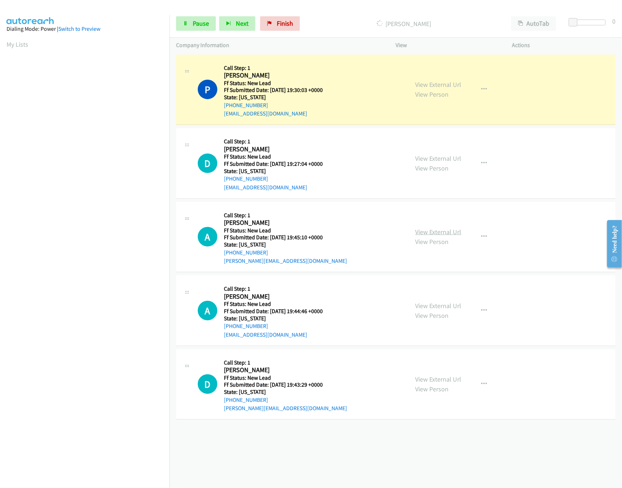
click at [447, 228] on link "View External Url" at bounding box center [438, 232] width 46 height 8
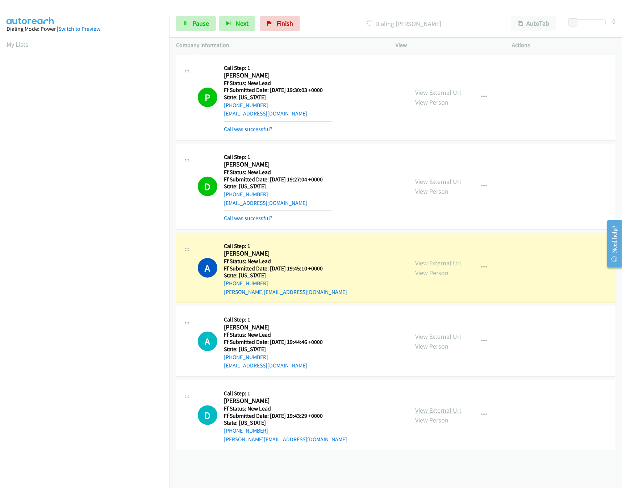
click at [428, 410] on link "View External Url" at bounding box center [438, 410] width 46 height 8
click at [442, 340] on link "View External Url" at bounding box center [438, 336] width 46 height 8
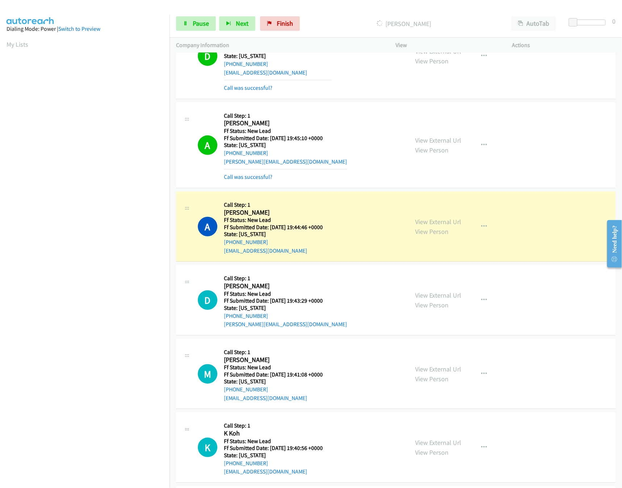
scroll to position [214, 0]
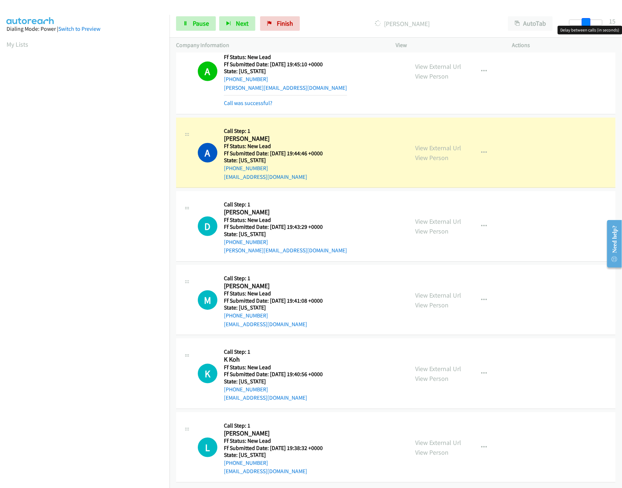
drag, startPoint x: 572, startPoint y: 22, endPoint x: 586, endPoint y: 24, distance: 13.6
click at [586, 24] on span at bounding box center [585, 22] width 9 height 9
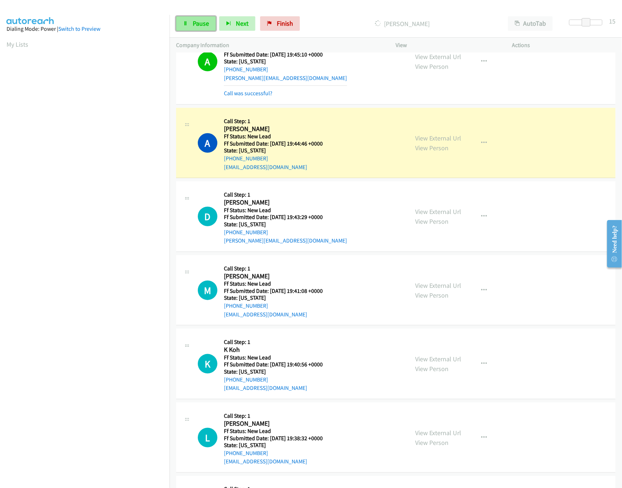
click at [189, 29] on link "Pause" at bounding box center [196, 23] width 40 height 14
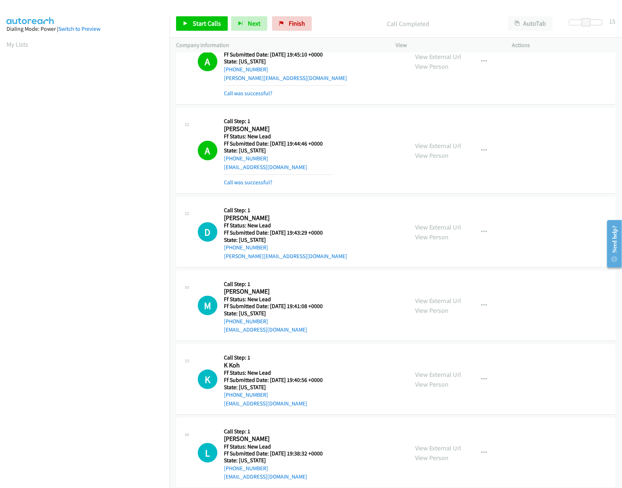
click at [252, 187] on div "Call was successful?" at bounding box center [278, 182] width 108 height 9
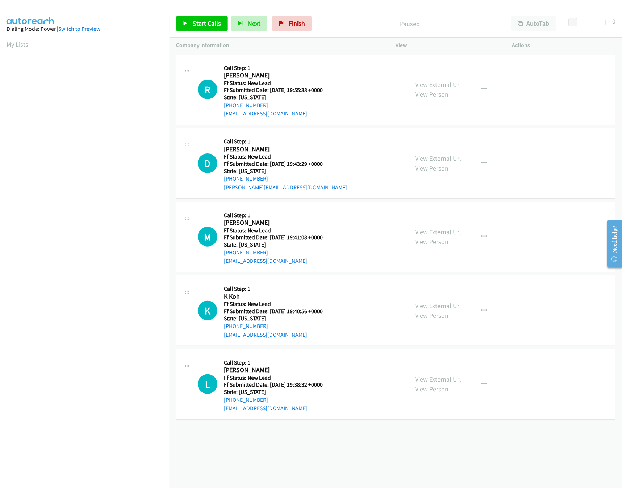
click at [213, 32] on div "Start Calls Pause Next Finish Paused AutoTab AutoTab 0" at bounding box center [395, 24] width 452 height 28
click at [215, 30] on link "Start Calls" at bounding box center [202, 23] width 52 height 14
click at [441, 80] on link "View External Url" at bounding box center [438, 84] width 46 height 8
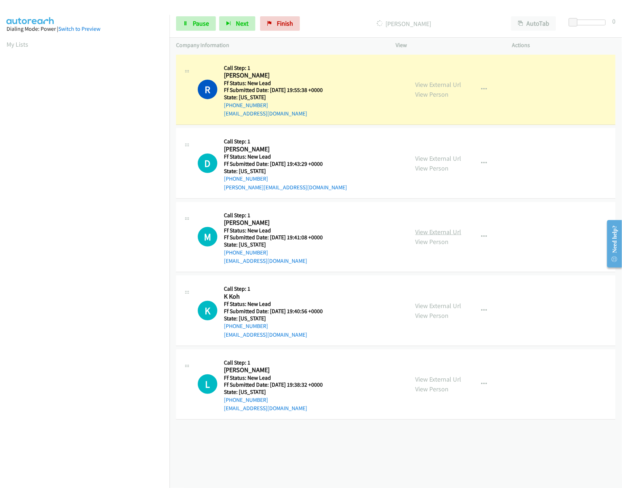
click at [441, 234] on link "View External Url" at bounding box center [438, 232] width 46 height 8
click at [436, 304] on link "View External Url" at bounding box center [438, 306] width 46 height 8
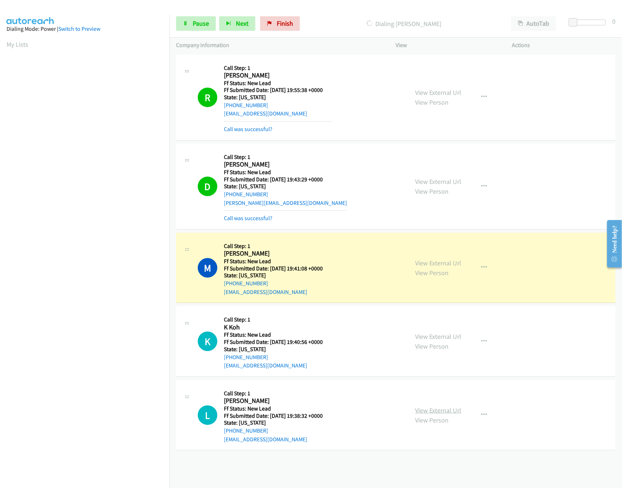
click at [448, 413] on link "View External Url" at bounding box center [438, 410] width 46 height 8
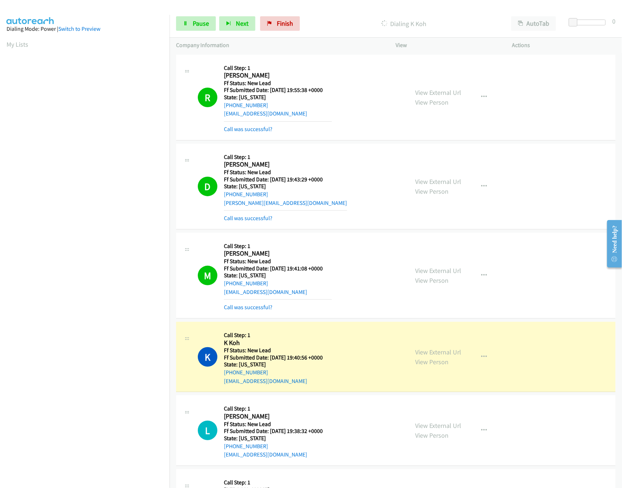
click at [198, 9] on div at bounding box center [307, 14] width 615 height 28
click at [197, 20] on span "Pause" at bounding box center [201, 23] width 16 height 8
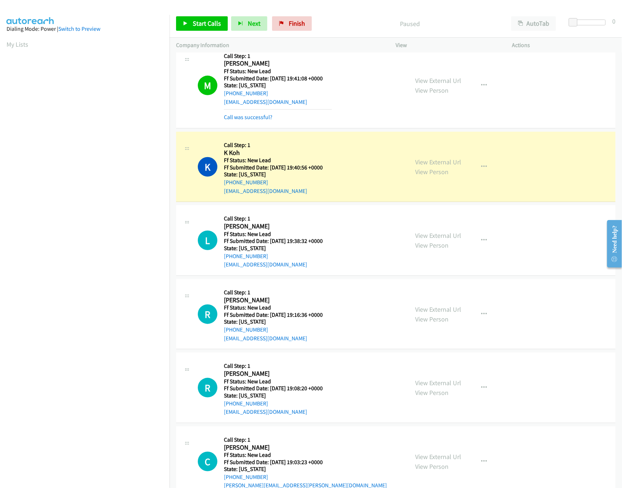
scroll to position [214, 0]
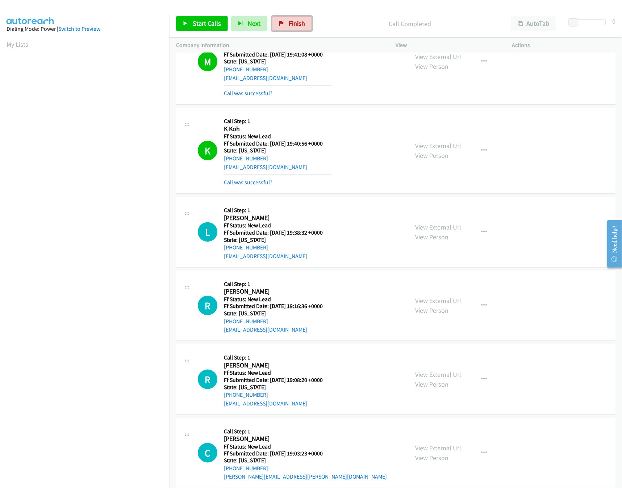
drag, startPoint x: 280, startPoint y: 25, endPoint x: 341, endPoint y: 39, distance: 62.8
click at [280, 25] on icon at bounding box center [281, 23] width 5 height 5
